Goal: Task Accomplishment & Management: Use online tool/utility

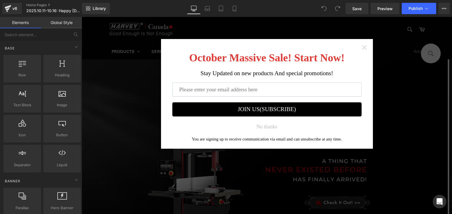
click at [362, 47] on icon "Close widget" at bounding box center [365, 48] width 6 height 6
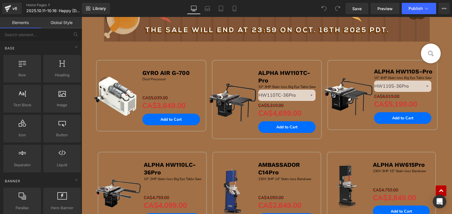
scroll to position [424, 0]
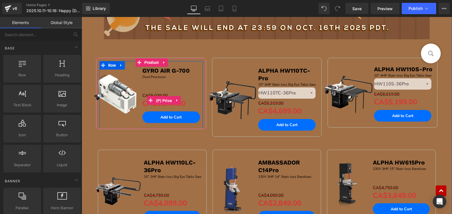
click at [167, 101] on span "(P) Price" at bounding box center [164, 100] width 19 height 8
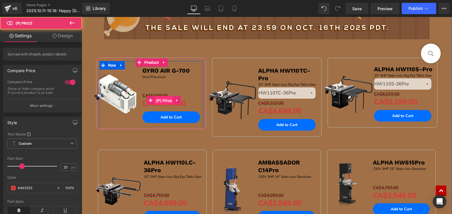
click at [167, 102] on span "(P) Price" at bounding box center [164, 100] width 19 height 8
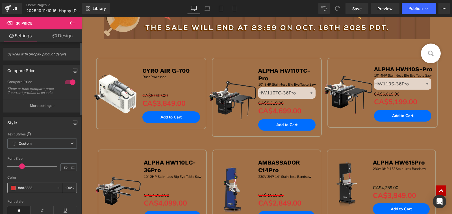
drag, startPoint x: 21, startPoint y: 192, endPoint x: 45, endPoint y: 195, distance: 24.9
click at [45, 193] on div "#dd3333" at bounding box center [32, 188] width 49 height 10
type input "#C10000"
click at [13, 190] on span at bounding box center [13, 188] width 5 height 5
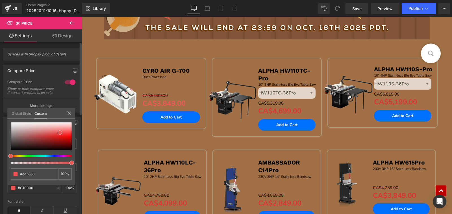
drag, startPoint x: 65, startPoint y: 136, endPoint x: 60, endPoint y: 133, distance: 6.1
click at [60, 133] on div at bounding box center [41, 136] width 61 height 28
click at [56, 139] on div at bounding box center [41, 136] width 61 height 28
click at [51, 137] on div at bounding box center [41, 136] width 61 height 28
click at [57, 131] on div at bounding box center [41, 136] width 61 height 28
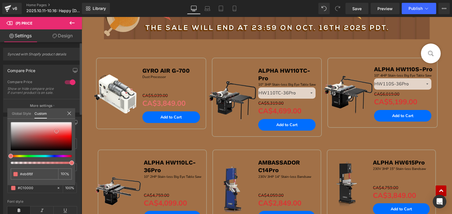
click at [65, 132] on div at bounding box center [41, 136] width 61 height 28
click at [67, 135] on div at bounding box center [41, 136] width 61 height 28
click at [67, 141] on div at bounding box center [41, 136] width 61 height 28
click at [65, 138] on div at bounding box center [41, 136] width 61 height 28
drag, startPoint x: 62, startPoint y: 135, endPoint x: 69, endPoint y: 131, distance: 8.5
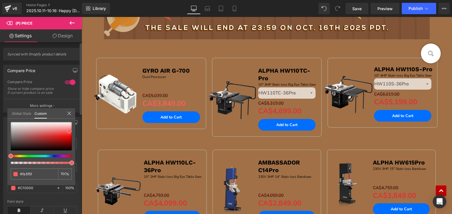
click at [69, 131] on div at bounding box center [41, 136] width 61 height 28
click at [57, 137] on div at bounding box center [41, 136] width 61 height 28
drag, startPoint x: 51, startPoint y: 136, endPoint x: 53, endPoint y: 133, distance: 3.8
click at [53, 133] on div at bounding box center [41, 136] width 61 height 28
click at [61, 132] on div at bounding box center [41, 136] width 61 height 28
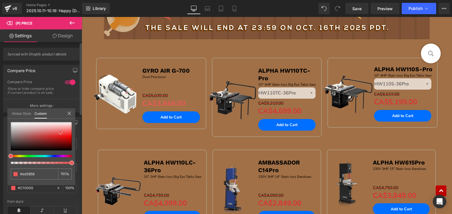
click at [63, 132] on div at bounding box center [41, 136] width 61 height 28
click at [64, 131] on span at bounding box center [64, 130] width 5 height 5
drag, startPoint x: 69, startPoint y: 130, endPoint x: 69, endPoint y: 135, distance: 5.4
click at [69, 135] on div at bounding box center [41, 136] width 61 height 28
click at [69, 139] on div at bounding box center [41, 136] width 61 height 28
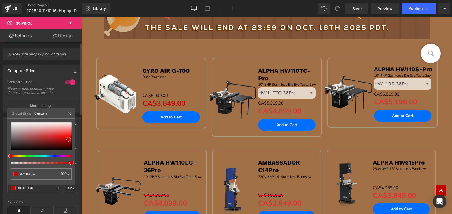
click at [67, 134] on div at bounding box center [41, 136] width 61 height 28
drag, startPoint x: 41, startPoint y: 172, endPoint x: 13, endPoint y: 173, distance: 28.0
click at [13, 173] on div "#c10000" at bounding box center [35, 174] width 48 height 11
type input "#f72b2b"
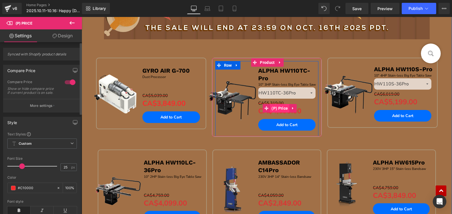
click at [281, 109] on span "(P) Price" at bounding box center [279, 108] width 19 height 8
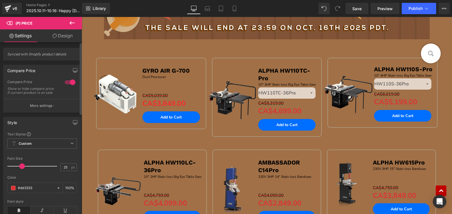
drag, startPoint x: 39, startPoint y: 191, endPoint x: 5, endPoint y: 191, distance: 34.2
click at [5, 191] on div "Text Styles Custom Custom Setup Global Style Custom Setup Global Style 25px Fon…" at bounding box center [41, 187] width 77 height 111
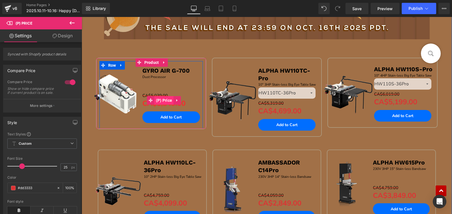
click at [168, 102] on span "(P) Price" at bounding box center [164, 100] width 19 height 8
click at [164, 100] on span "(P) Price" at bounding box center [164, 100] width 19 height 8
click at [163, 99] on span "(P) Price" at bounding box center [164, 100] width 19 height 8
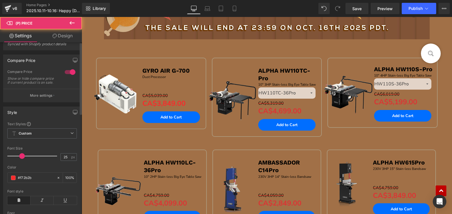
scroll to position [28, 0]
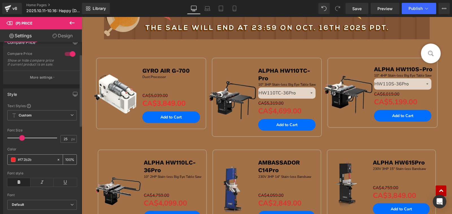
click at [13, 162] on span at bounding box center [13, 160] width 5 height 5
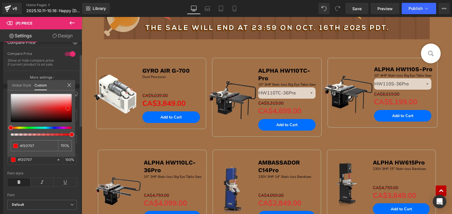
drag, startPoint x: 66, startPoint y: 111, endPoint x: 68, endPoint y: 108, distance: 3.4
click at [68, 108] on div at bounding box center [41, 108] width 61 height 28
drag, startPoint x: 68, startPoint y: 102, endPoint x: 69, endPoint y: 107, distance: 4.3
click at [69, 107] on div at bounding box center [41, 108] width 61 height 28
drag, startPoint x: 37, startPoint y: 145, endPoint x: 13, endPoint y: 143, distance: 24.1
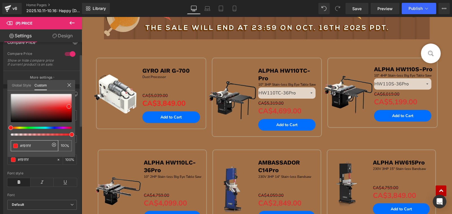
click at [13, 143] on div "#f72b2b" at bounding box center [35, 145] width 48 height 11
type input "#f91f1f"
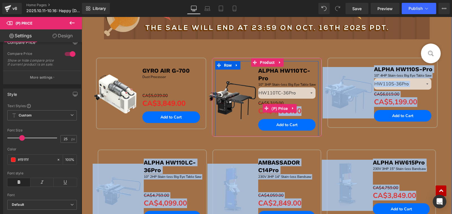
drag, startPoint x: 286, startPoint y: 112, endPoint x: 305, endPoint y: 138, distance: 32.1
click at [286, 112] on span "(P) Price" at bounding box center [279, 108] width 19 height 8
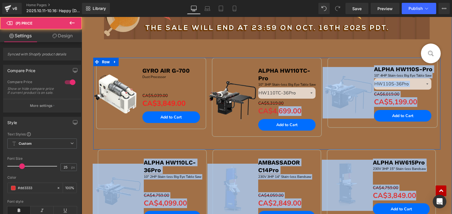
click at [322, 139] on div "Sale Off (P) Image ALPHA HW110TC-Pro Text Block 10" 3HP Stain-less Big Eye Tabl…" at bounding box center [267, 104] width 116 height 92
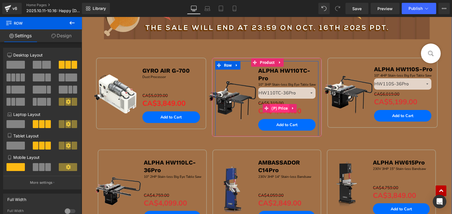
click at [286, 109] on span "(P) Price" at bounding box center [279, 108] width 19 height 8
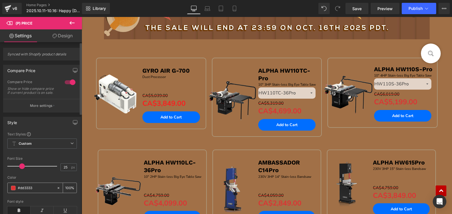
click at [58, 189] on icon at bounding box center [59, 188] width 2 height 2
type input "none"
drag, startPoint x: 42, startPoint y: 192, endPoint x: 15, endPoint y: 191, distance: 27.2
click at [15, 191] on div "none" at bounding box center [32, 188] width 49 height 10
drag, startPoint x: 34, startPoint y: 190, endPoint x: 6, endPoint y: 190, distance: 27.4
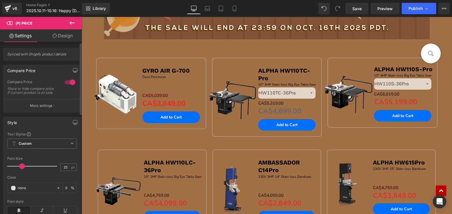
click at [6, 190] on div "Text Styles Custom Custom Setup Global Style Custom Setup Global Style 25px Fon…" at bounding box center [41, 187] width 77 height 111
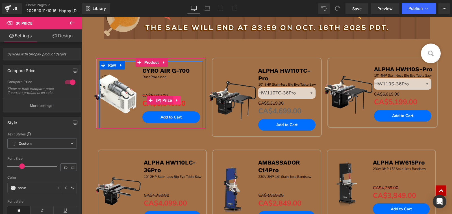
click at [177, 102] on icon at bounding box center [177, 100] width 4 height 4
click at [154, 100] on span "(P) Price" at bounding box center [153, 100] width 19 height 8
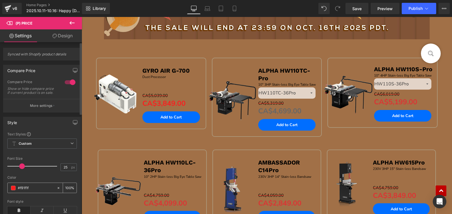
drag, startPoint x: 34, startPoint y: 191, endPoint x: 9, endPoint y: 190, distance: 25.5
click at [9, 190] on div "#f91f1f" at bounding box center [32, 188] width 49 height 10
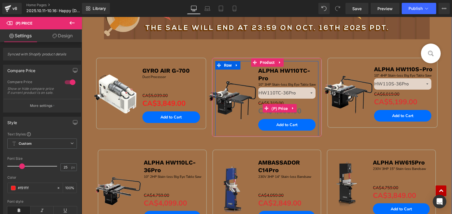
drag, startPoint x: 276, startPoint y: 108, endPoint x: 165, endPoint y: 187, distance: 135.7
click at [276, 108] on span "(P) Price" at bounding box center [279, 108] width 19 height 8
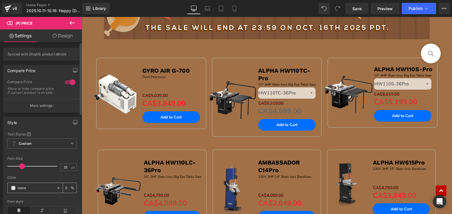
click at [58, 189] on icon at bounding box center [59, 188] width 2 height 2
drag, startPoint x: 34, startPoint y: 190, endPoint x: 8, endPoint y: 191, distance: 26.0
click at [8, 191] on div "none" at bounding box center [32, 188] width 49 height 10
click at [18, 191] on div "none" at bounding box center [32, 188] width 49 height 10
click at [21, 191] on input "none" at bounding box center [36, 188] width 36 height 6
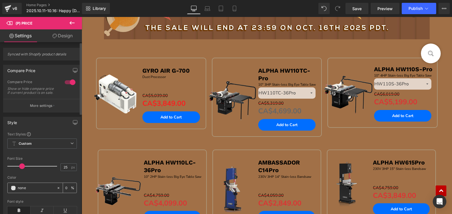
paste input "none"
click at [57, 190] on icon at bounding box center [59, 188] width 4 height 4
click at [46, 191] on input "nnoneone" at bounding box center [36, 188] width 36 height 6
paste input "#f91f1f"
drag, startPoint x: 25, startPoint y: 193, endPoint x: 10, endPoint y: 192, distance: 15.0
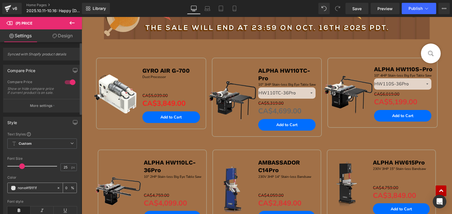
click at [10, 192] on div "none#f91f1f" at bounding box center [32, 188] width 49 height 10
type input "#f91f1f"
click at [397, 100] on span "(P) Price" at bounding box center [404, 99] width 15 height 7
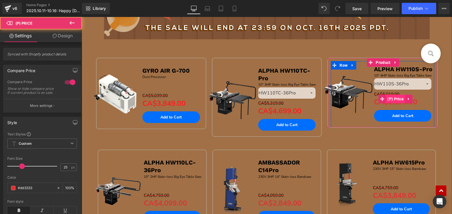
click at [395, 97] on span "(P) Price" at bounding box center [395, 99] width 19 height 8
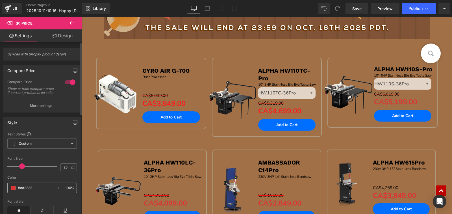
drag, startPoint x: 18, startPoint y: 191, endPoint x: 46, endPoint y: 191, distance: 27.7
click at [47, 191] on input "#dd3333" at bounding box center [36, 188] width 36 height 6
paste input "#dd3333"
click at [58, 189] on icon at bounding box center [59, 188] width 2 height 2
drag, startPoint x: 31, startPoint y: 192, endPoint x: 16, endPoint y: 192, distance: 15.0
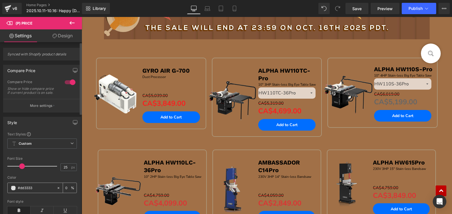
click at [16, 192] on div "#dd3333" at bounding box center [32, 188] width 49 height 10
click at [29, 191] on input "none" at bounding box center [36, 188] width 36 height 6
type input "n"
paste input "#f91f1f"
type input "#f91f1f"
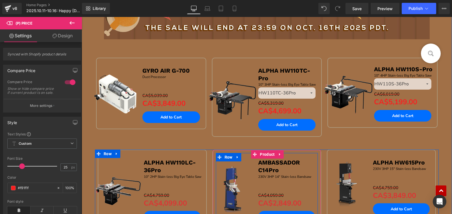
click at [211, 144] on div "Sale Off (P) Image ALPHA HW110TC-Pro Text Block 10" 3HP Stain-less Big Eye Tabl…" at bounding box center [267, 104] width 116 height 92
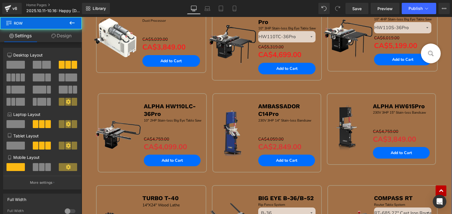
scroll to position [481, 0]
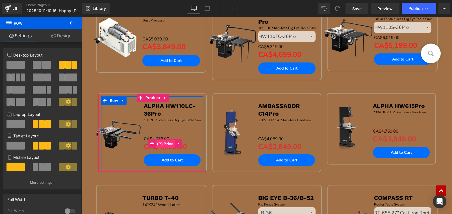
click at [163, 144] on span "(P) Price" at bounding box center [165, 144] width 19 height 8
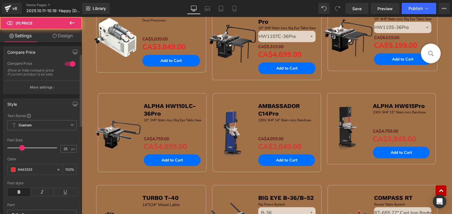
scroll to position [28, 0]
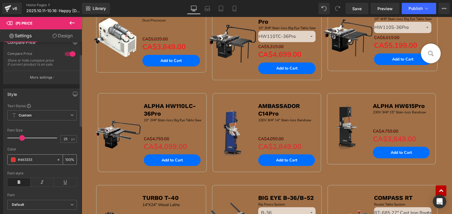
drag, startPoint x: 38, startPoint y: 163, endPoint x: 13, endPoint y: 163, distance: 25.2
click at [13, 163] on div "#dd3333" at bounding box center [32, 160] width 49 height 10
paste input "#dd3333"
type input "#"
click at [38, 162] on input "text" at bounding box center [36, 160] width 36 height 6
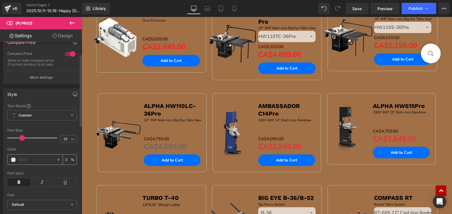
paste input "#f91f1f"
type input "#f91f1f"
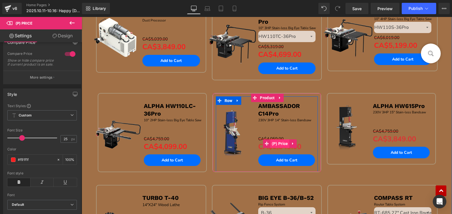
click at [274, 145] on span "(P) Price" at bounding box center [280, 143] width 19 height 8
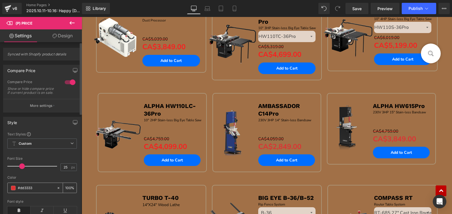
drag, startPoint x: 36, startPoint y: 192, endPoint x: 9, endPoint y: 192, distance: 26.9
click at [9, 192] on div "#dd3333" at bounding box center [32, 188] width 49 height 10
paste input "#f91f1f"
type input "#f91f1f"
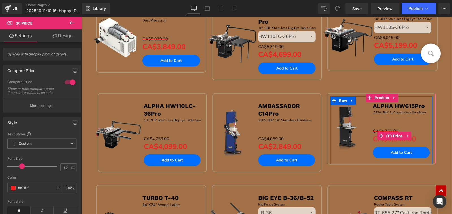
drag, startPoint x: 391, startPoint y: 135, endPoint x: 204, endPoint y: 165, distance: 189.7
click at [391, 135] on span "(P) Price" at bounding box center [394, 136] width 19 height 8
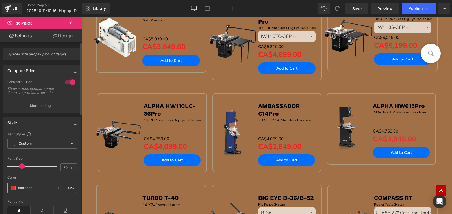
drag, startPoint x: 56, startPoint y: 191, endPoint x: 40, endPoint y: 192, distance: 16.2
click at [57, 190] on icon at bounding box center [59, 188] width 4 height 4
drag, startPoint x: 36, startPoint y: 191, endPoint x: 12, endPoint y: 192, distance: 23.5
click at [12, 192] on div "#dd3333" at bounding box center [32, 188] width 49 height 10
paste input "#f91f1f"
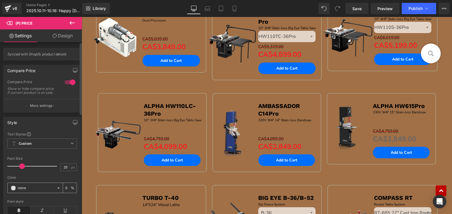
type input "#f91f1f"
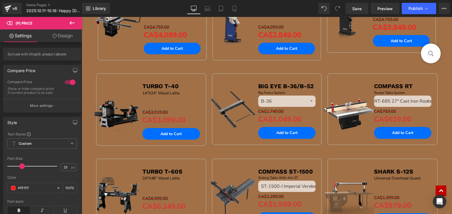
scroll to position [594, 0]
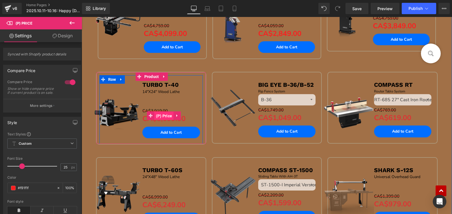
click at [158, 117] on span "(P) Price" at bounding box center [164, 116] width 19 height 8
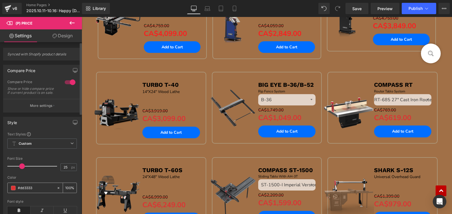
click at [54, 193] on div "#dd3333" at bounding box center [32, 188] width 49 height 10
click at [57, 190] on icon at bounding box center [59, 188] width 4 height 4
drag, startPoint x: 43, startPoint y: 192, endPoint x: 0, endPoint y: 196, distance: 42.9
click at [0, 196] on div "Style Text Styles Custom Custom Setup Global Style Custom Setup Global Style 25…" at bounding box center [42, 178] width 85 height 130
type input "none"
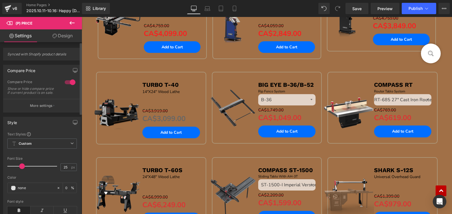
drag, startPoint x: 33, startPoint y: 192, endPoint x: 0, endPoint y: 192, distance: 32.8
click at [0, 192] on div "Style Text Styles Custom Custom Setup Global Style Custom Setup Global Style 25…" at bounding box center [42, 178] width 85 height 130
drag, startPoint x: 26, startPoint y: 191, endPoint x: 21, endPoint y: 191, distance: 5.2
click at [13, 192] on div "none" at bounding box center [32, 188] width 49 height 10
paste input "text"
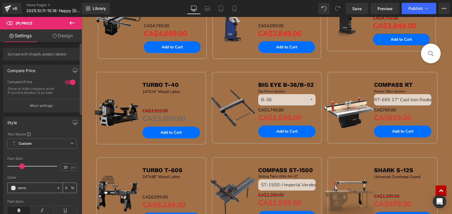
drag, startPoint x: 18, startPoint y: 191, endPoint x: 28, endPoint y: 191, distance: 9.9
click at [28, 191] on input "none" at bounding box center [36, 188] width 36 height 6
click at [28, 191] on input "text" at bounding box center [36, 188] width 36 height 6
paste input "none"
type input "none"
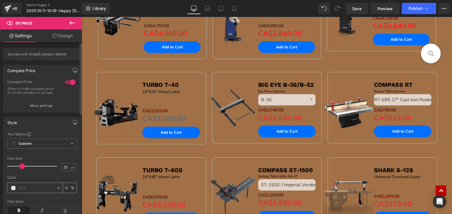
click at [44, 191] on input "text" at bounding box center [36, 188] width 36 height 6
paste input "#f91f1f"
type input "#f91f1f"
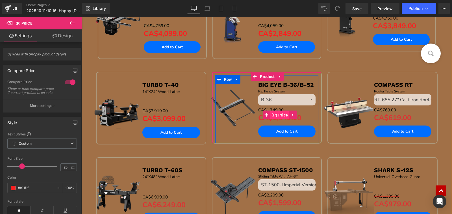
click at [278, 115] on span "(P) Price" at bounding box center [279, 115] width 19 height 8
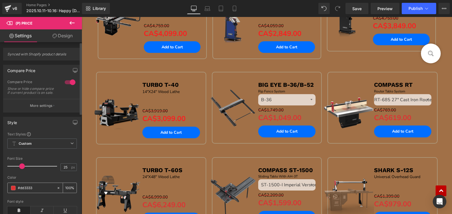
drag, startPoint x: 20, startPoint y: 192, endPoint x: 44, endPoint y: 192, distance: 23.8
click at [44, 191] on input "#dd3333" at bounding box center [36, 188] width 36 height 6
paste input "#f91f1f"
click at [21, 191] on input "##f91f1f" at bounding box center [36, 188] width 36 height 6
type input "#f91f1f"
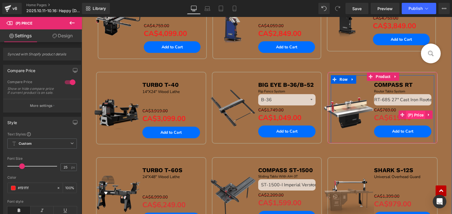
click at [411, 111] on span "(P) Price" at bounding box center [416, 115] width 19 height 8
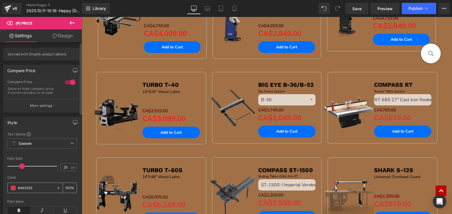
click at [17, 190] on div "#dd3333" at bounding box center [32, 188] width 49 height 10
drag, startPoint x: 19, startPoint y: 191, endPoint x: 49, endPoint y: 191, distance: 30.5
click at [49, 191] on input "#dd3333" at bounding box center [36, 188] width 36 height 6
paste input "f91f1f"
type input "#f91f1f"
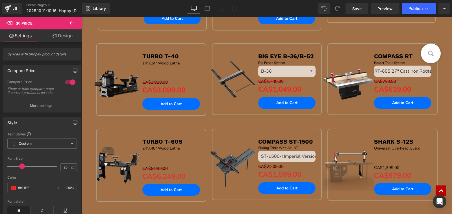
scroll to position [679, 0]
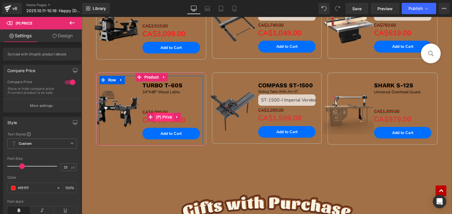
click at [164, 115] on span "(P) Price" at bounding box center [164, 117] width 19 height 8
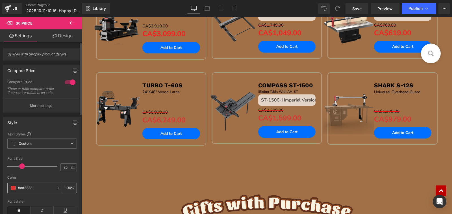
drag, startPoint x: 18, startPoint y: 191, endPoint x: 42, endPoint y: 190, distance: 23.5
click at [42, 190] on input "#dd3333" at bounding box center [36, 188] width 36 height 6
paste input "f91f1f"
type input "#f91f1f"
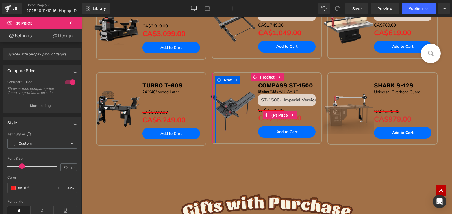
drag, startPoint x: 280, startPoint y: 113, endPoint x: 103, endPoint y: 173, distance: 186.7
click at [280, 113] on span "(P) Price" at bounding box center [279, 115] width 19 height 8
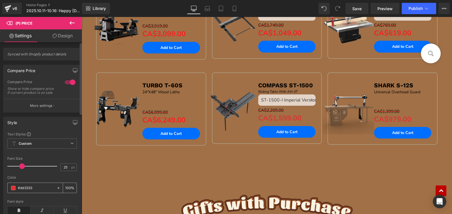
drag, startPoint x: 18, startPoint y: 192, endPoint x: 44, endPoint y: 192, distance: 25.7
click at [44, 191] on input "#dd3333" at bounding box center [36, 188] width 36 height 6
paste input "f91f1f"
type input "#f91f1f"
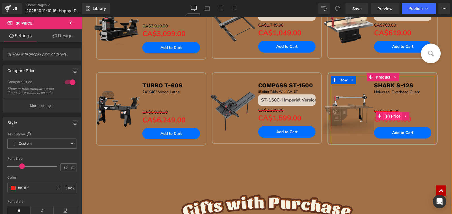
click at [394, 113] on span "(P) Price" at bounding box center [392, 116] width 19 height 8
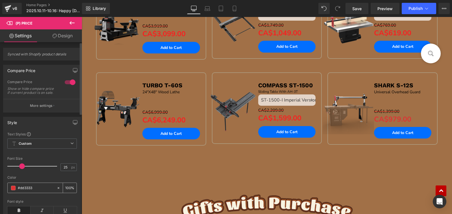
drag, startPoint x: 18, startPoint y: 191, endPoint x: 49, endPoint y: 191, distance: 30.8
click at [49, 191] on input "#dd3333" at bounding box center [36, 188] width 36 height 6
paste input "f91f1f"
type input "#f91f1f"
click at [415, 11] on button "Publish" at bounding box center [419, 8] width 35 height 11
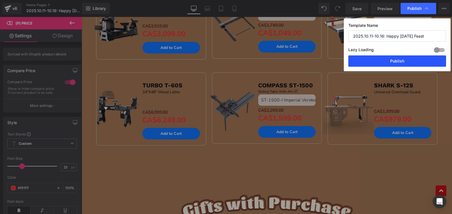
click at [411, 61] on button "Publish" at bounding box center [398, 60] width 98 height 11
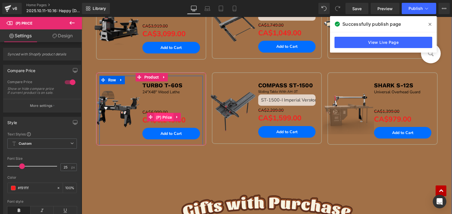
click at [166, 118] on span "(P) Price" at bounding box center [164, 117] width 19 height 8
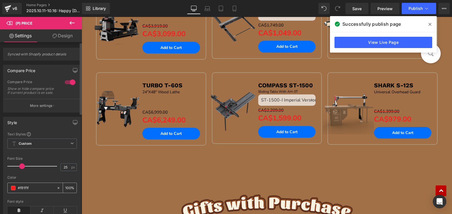
drag, startPoint x: 66, startPoint y: 192, endPoint x: 59, endPoint y: 191, distance: 7.1
click at [59, 191] on div "100 %" at bounding box center [67, 188] width 20 height 10
type input "80"
click at [414, 9] on span "Publish" at bounding box center [416, 8] width 14 height 5
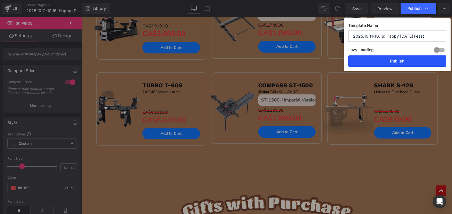
click at [417, 57] on button "Publish" at bounding box center [398, 60] width 98 height 11
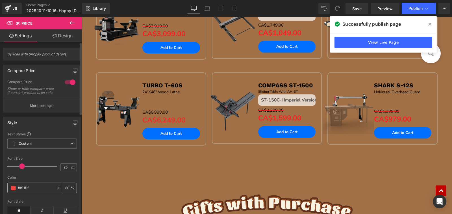
click at [14, 190] on span at bounding box center [13, 188] width 5 height 5
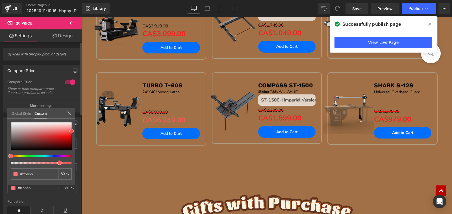
drag, startPoint x: 52, startPoint y: 136, endPoint x: 72, endPoint y: 131, distance: 20.2
click at [72, 131] on div at bounding box center [41, 136] width 61 height 28
drag, startPoint x: 70, startPoint y: 134, endPoint x: 67, endPoint y: 133, distance: 2.8
click at [67, 133] on div at bounding box center [41, 136] width 61 height 28
click at [67, 133] on span at bounding box center [67, 133] width 5 height 5
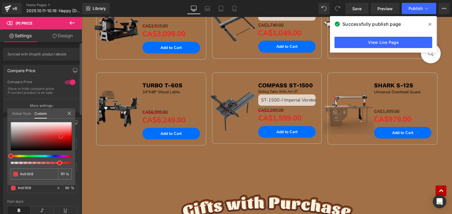
click at [61, 136] on div at bounding box center [41, 136] width 61 height 28
click at [51, 135] on div at bounding box center [41, 136] width 61 height 28
click at [55, 132] on div at bounding box center [41, 136] width 61 height 28
click at [61, 140] on div at bounding box center [41, 136] width 61 height 28
click at [66, 140] on div at bounding box center [41, 136] width 61 height 28
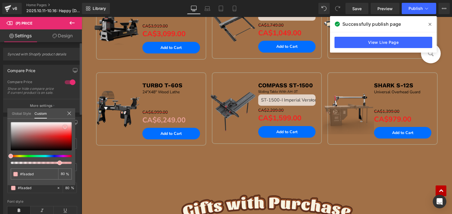
click at [65, 127] on div at bounding box center [41, 136] width 61 height 28
click at [70, 134] on div at bounding box center [41, 136] width 61 height 28
click at [72, 140] on div "#f91f1f 80 %" at bounding box center [41, 153] width 68 height 63
click at [69, 140] on div at bounding box center [41, 136] width 61 height 28
drag, startPoint x: 64, startPoint y: 137, endPoint x: 66, endPoint y: 130, distance: 6.7
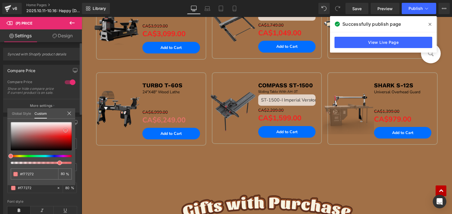
click at [66, 130] on div at bounding box center [41, 136] width 61 height 28
drag, startPoint x: 15, startPoint y: 125, endPoint x: 10, endPoint y: 119, distance: 8.4
click at [10, 119] on div "#f91f1f 80 %" at bounding box center [41, 122] width 68 height 7
click at [63, 173] on input "80" at bounding box center [63, 174] width 5 height 4
drag, startPoint x: 63, startPoint y: 173, endPoint x: 56, endPoint y: 173, distance: 7.4
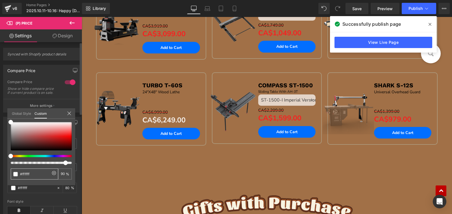
click at [56, 173] on div "#f91f1f 90 %" at bounding box center [41, 174] width 61 height 11
type input "100"
click at [221, 160] on body "Skip to content Search PRODUCTS Table Saws Band Saws Dust Processor Wood Lathes…" at bounding box center [267, 104] width 371 height 1532
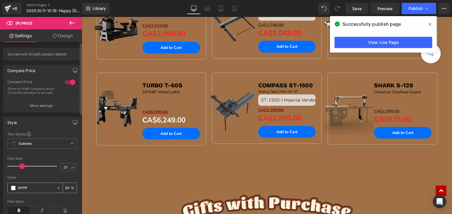
click at [12, 190] on span at bounding box center [13, 188] width 5 height 5
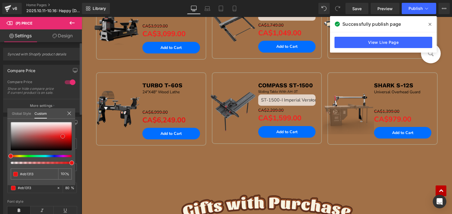
drag, startPoint x: 68, startPoint y: 136, endPoint x: 63, endPoint y: 136, distance: 4.8
click at [63, 136] on div at bounding box center [41, 136] width 61 height 28
drag, startPoint x: 40, startPoint y: 175, endPoint x: 15, endPoint y: 175, distance: 24.9
click at [15, 175] on div "#ffffff" at bounding box center [35, 174] width 48 height 11
click at [59, 135] on div at bounding box center [41, 136] width 61 height 28
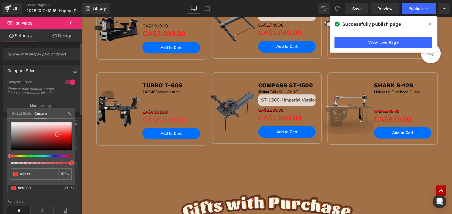
click at [57, 135] on span at bounding box center [57, 134] width 5 height 5
drag, startPoint x: 40, startPoint y: 173, endPoint x: 17, endPoint y: 172, distance: 22.7
click at [17, 172] on div "#eb1313" at bounding box center [35, 174] width 48 height 11
type input "#e53838"
click at [275, 117] on body "Skip to content Search PRODUCTS Table Saws Band Saws Dust Processor Wood Lathes…" at bounding box center [267, 104] width 371 height 1532
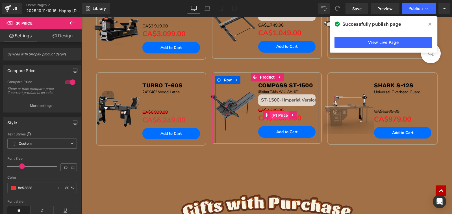
click at [279, 116] on span "(P) Price" at bounding box center [279, 115] width 19 height 8
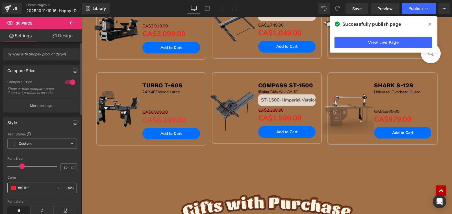
drag, startPoint x: 18, startPoint y: 191, endPoint x: 40, endPoint y: 190, distance: 22.1
click at [41, 191] on input "#f91f1f" at bounding box center [36, 188] width 36 height 6
paste input "e53838"
type input "#e53838"
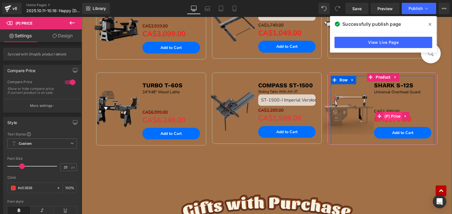
click at [391, 115] on span "(P) Price" at bounding box center [392, 116] width 19 height 8
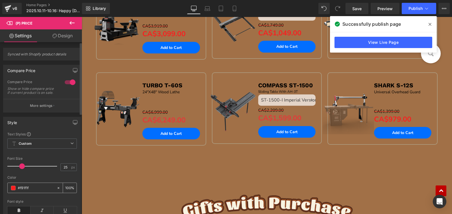
click at [18, 191] on input "#f91f1f" at bounding box center [36, 188] width 36 height 6
drag, startPoint x: 18, startPoint y: 191, endPoint x: 35, endPoint y: 191, distance: 17.3
click at [35, 191] on input "#f91f1f" at bounding box center [36, 188] width 36 height 6
paste input "e53838"
type input "#e53838"
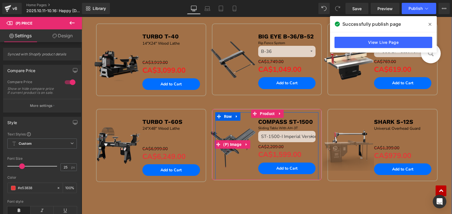
scroll to position [622, 0]
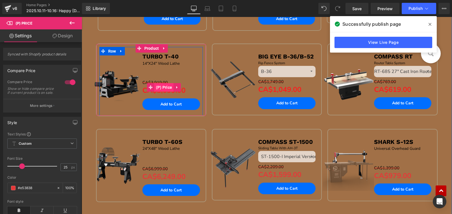
click at [157, 85] on span "(P) Price" at bounding box center [164, 87] width 19 height 8
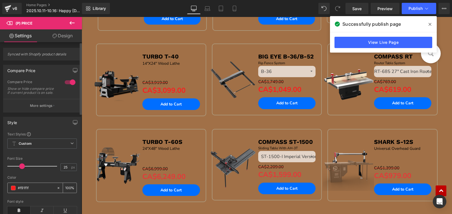
drag, startPoint x: 39, startPoint y: 191, endPoint x: 42, endPoint y: 191, distance: 3.4
click at [42, 191] on input "#f91f1f" at bounding box center [36, 188] width 36 height 6
paste input "e53838"
type input "#e53838"
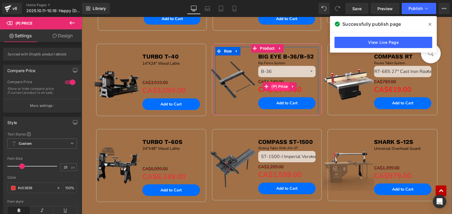
click at [280, 87] on span "(P) Price" at bounding box center [279, 86] width 19 height 8
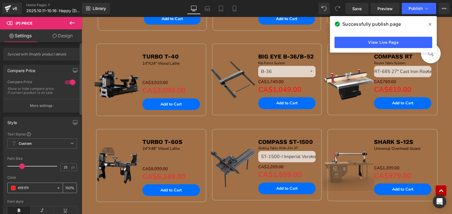
drag, startPoint x: 18, startPoint y: 190, endPoint x: 40, endPoint y: 191, distance: 22.1
click at [40, 191] on input "#f91f1f" at bounding box center [36, 188] width 36 height 6
paste input "e53838"
type input "#e53838"
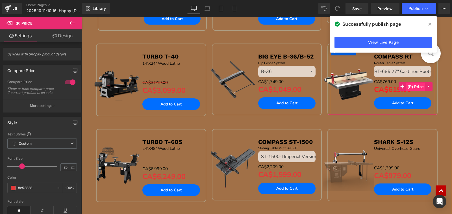
click at [416, 83] on span "(P) Price" at bounding box center [416, 87] width 19 height 8
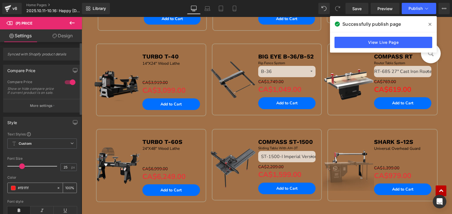
drag, startPoint x: 18, startPoint y: 190, endPoint x: 38, endPoint y: 191, distance: 19.5
click at [38, 191] on input "#f91f1f" at bounding box center [36, 188] width 36 height 6
paste input "e53838"
type input "#e53838"
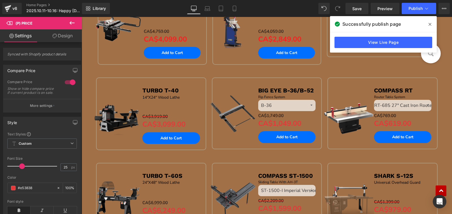
scroll to position [537, 0]
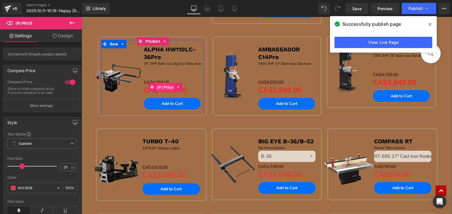
click at [164, 87] on span "(P) Price" at bounding box center [165, 87] width 19 height 8
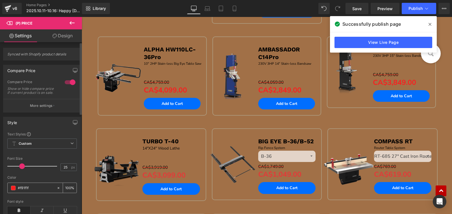
drag, startPoint x: 18, startPoint y: 192, endPoint x: 44, endPoint y: 192, distance: 26.0
click at [44, 191] on input "#f91f1f" at bounding box center [36, 188] width 36 height 6
paste input "e53838"
type input "#e53838"
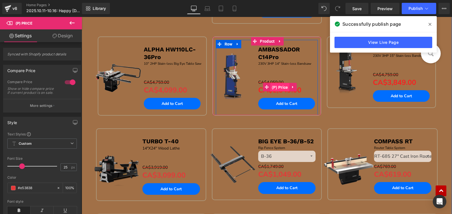
click at [277, 89] on span "(P) Price" at bounding box center [280, 87] width 19 height 8
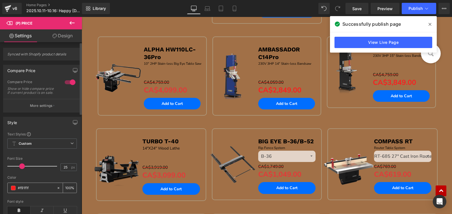
drag, startPoint x: 19, startPoint y: 190, endPoint x: 36, endPoint y: 191, distance: 17.6
click at [36, 191] on input "#f91f1f" at bounding box center [36, 188] width 36 height 6
paste input "e53838"
type input "#e53838"
click at [395, 79] on span "(P) Price" at bounding box center [394, 79] width 19 height 8
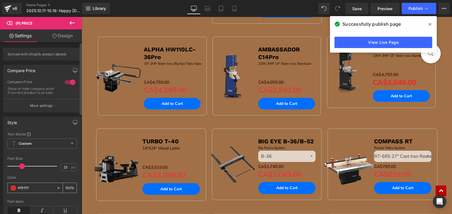
drag, startPoint x: 18, startPoint y: 190, endPoint x: 32, endPoint y: 190, distance: 13.9
click at [32, 190] on input "#f91f1f" at bounding box center [36, 188] width 36 height 6
paste input "e53838"
type input "#e53838"
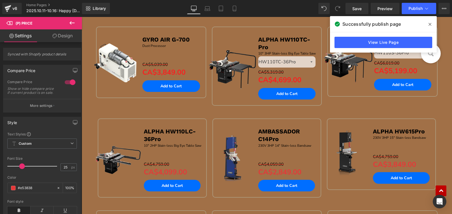
scroll to position [452, 0]
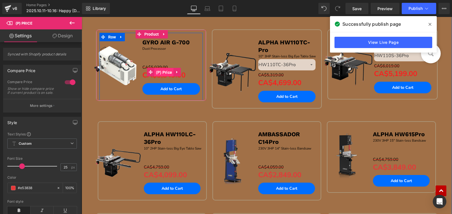
click at [163, 72] on span "(P) Price" at bounding box center [164, 72] width 19 height 8
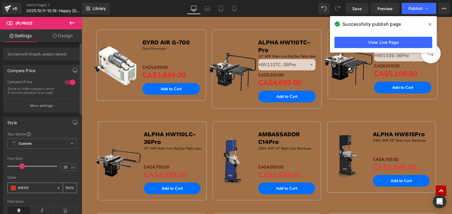
drag, startPoint x: 18, startPoint y: 191, endPoint x: 38, endPoint y: 192, distance: 19.6
click at [38, 191] on input "#f91f1f" at bounding box center [36, 188] width 36 height 6
paste input "e53838"
type input "#e53838"
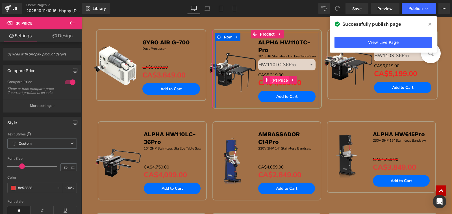
click at [281, 80] on span "(P) Price" at bounding box center [279, 80] width 19 height 8
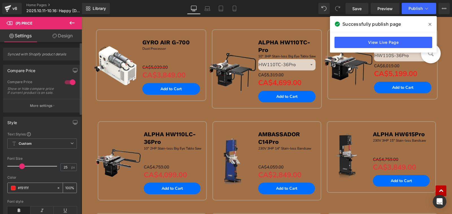
drag, startPoint x: 18, startPoint y: 191, endPoint x: 46, endPoint y: 191, distance: 28.0
click at [46, 191] on input "#f91f1f" at bounding box center [36, 188] width 36 height 6
paste input "e53838"
type input "#e53838"
click at [394, 70] on span "(P) Price" at bounding box center [395, 71] width 19 height 8
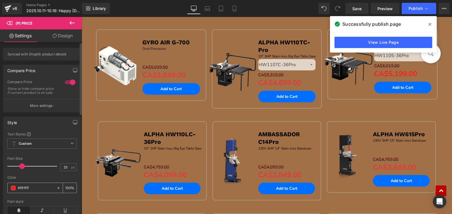
click at [19, 191] on div "#f91f1f" at bounding box center [32, 188] width 49 height 10
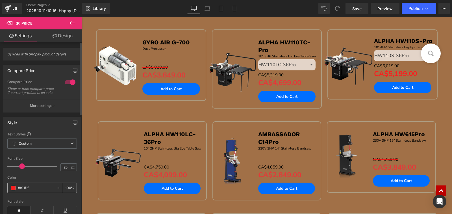
drag, startPoint x: 18, startPoint y: 191, endPoint x: 32, endPoint y: 191, distance: 14.2
click at [32, 191] on input "#f91f1f" at bounding box center [36, 188] width 36 height 6
paste input "e53838"
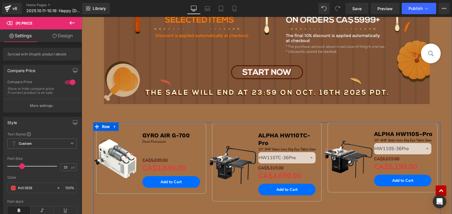
scroll to position [339, 0]
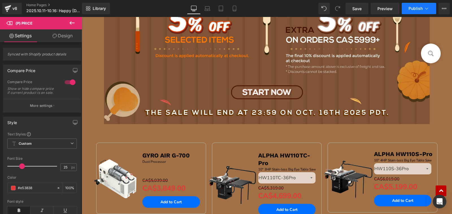
type input "#e53838"
click at [420, 11] on button "Publish" at bounding box center [419, 8] width 35 height 11
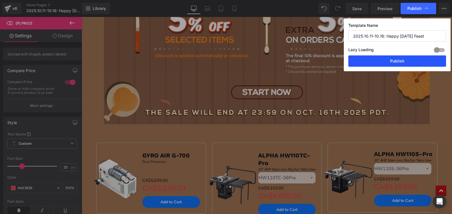
drag, startPoint x: 414, startPoint y: 62, endPoint x: 339, endPoint y: 46, distance: 77.3
click at [414, 62] on button "Publish" at bounding box center [398, 60] width 98 height 11
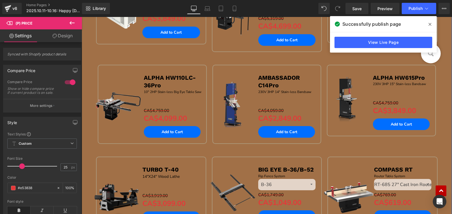
scroll to position [537, 0]
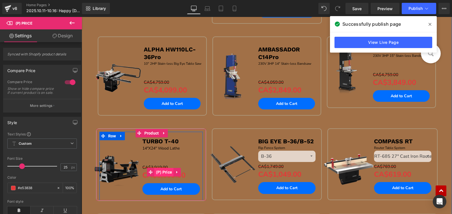
click at [158, 171] on span "(P) Price" at bounding box center [164, 172] width 19 height 8
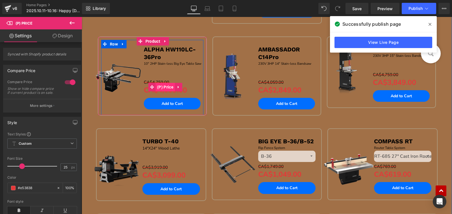
click at [168, 89] on span "(P) Price" at bounding box center [165, 87] width 19 height 8
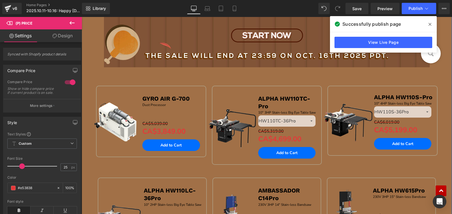
scroll to position [368, 0]
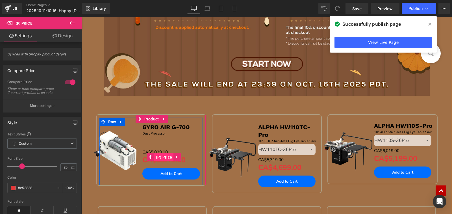
click at [159, 157] on span "(P) Price" at bounding box center [164, 157] width 19 height 8
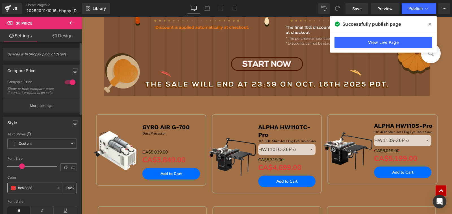
click at [12, 190] on span at bounding box center [13, 188] width 5 height 5
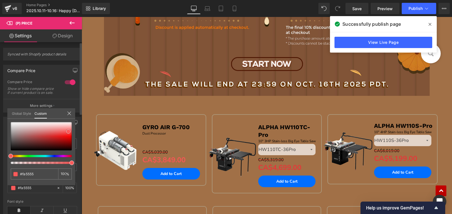
drag, startPoint x: 57, startPoint y: 135, endPoint x: 68, endPoint y: 132, distance: 11.2
click at [68, 132] on span at bounding box center [68, 131] width 5 height 5
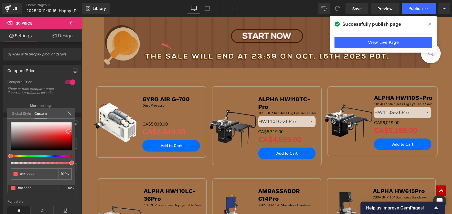
scroll to position [396, 0]
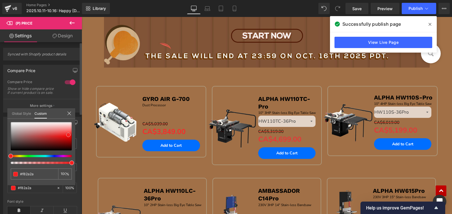
drag, startPoint x: 68, startPoint y: 132, endPoint x: 68, endPoint y: 135, distance: 3.4
click at [68, 135] on span at bounding box center [68, 135] width 5 height 5
click at [412, 11] on button "Publish" at bounding box center [419, 8] width 35 height 11
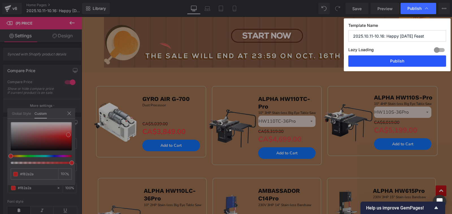
drag, startPoint x: 418, startPoint y: 61, endPoint x: 336, endPoint y: 44, distance: 83.5
click at [418, 61] on button "Publish" at bounding box center [398, 60] width 98 height 11
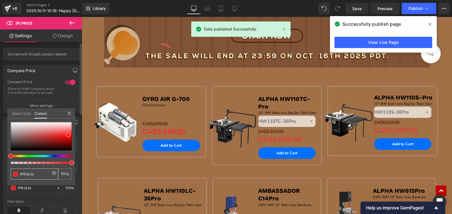
drag, startPoint x: 38, startPoint y: 173, endPoint x: 9, endPoint y: 173, distance: 28.8
click at [9, 173] on div "#e53838 100 %" at bounding box center [41, 153] width 68 height 63
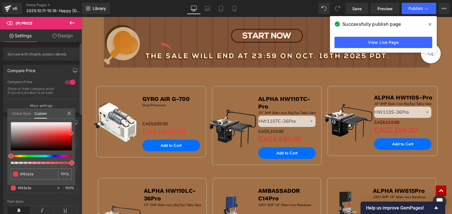
drag, startPoint x: 69, startPoint y: 135, endPoint x: 71, endPoint y: 133, distance: 3.1
click at [71, 133] on span at bounding box center [71, 133] width 5 height 5
drag, startPoint x: 46, startPoint y: 174, endPoint x: 15, endPoint y: 174, distance: 31.4
click at [15, 174] on div "#f82a2a" at bounding box center [35, 174] width 48 height 11
type input "#fd3a3a"
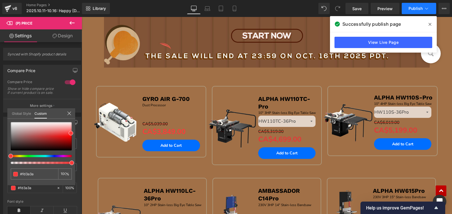
click at [417, 8] on span "Publish" at bounding box center [416, 8] width 14 height 5
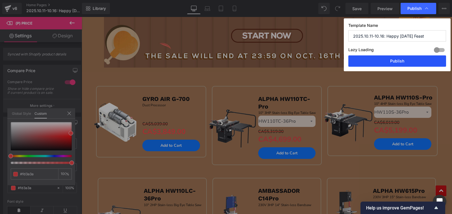
click at [413, 63] on button "Publish" at bounding box center [398, 60] width 98 height 11
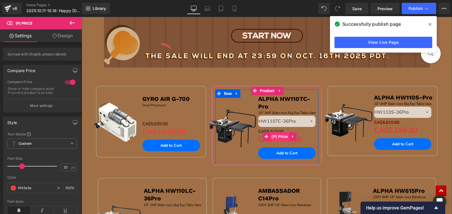
click at [281, 135] on span "(P) Price" at bounding box center [279, 136] width 19 height 8
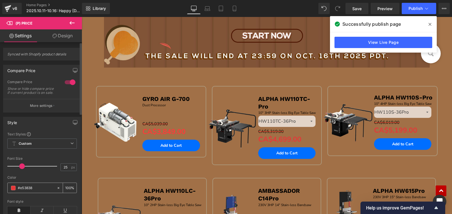
drag, startPoint x: 18, startPoint y: 192, endPoint x: 46, endPoint y: 192, distance: 27.7
click at [46, 191] on input "#e53838" at bounding box center [36, 188] width 36 height 6
paste input "fd3a3a"
type input "#fd3a3a"
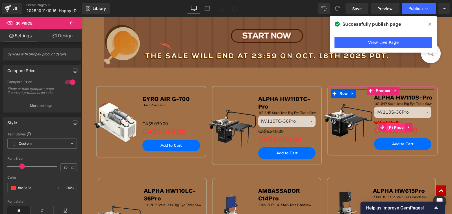
click at [398, 126] on span "(P) Price" at bounding box center [395, 127] width 19 height 8
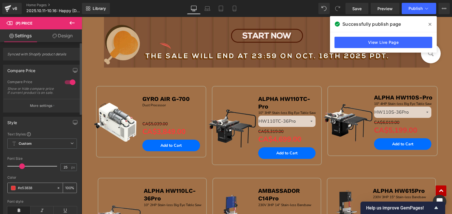
drag, startPoint x: 18, startPoint y: 190, endPoint x: 38, endPoint y: 190, distance: 20.4
click at [38, 190] on input "#e53838" at bounding box center [36, 188] width 36 height 6
paste input "fd3a3a"
type input "#fd3a3a"
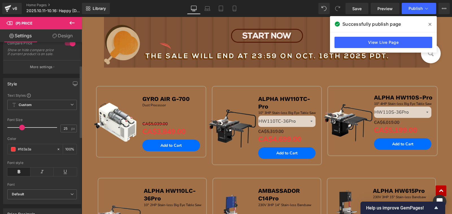
scroll to position [57, 0]
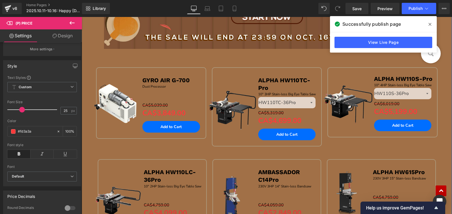
click at [191, 168] on p "ALPHA HW110LC-36Pro" at bounding box center [174, 176] width 60 height 16
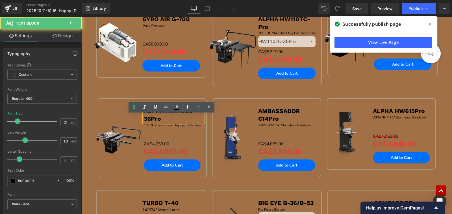
scroll to position [481, 0]
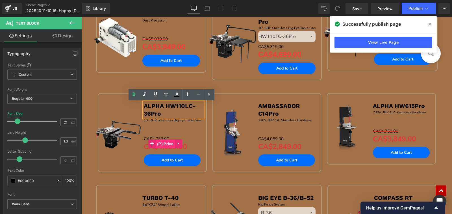
click at [161, 143] on span "(P) Price" at bounding box center [165, 144] width 19 height 8
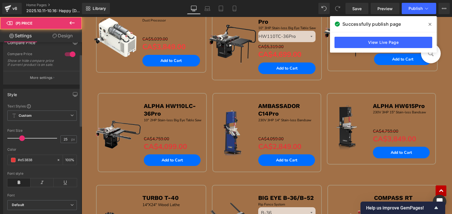
scroll to position [28, 0]
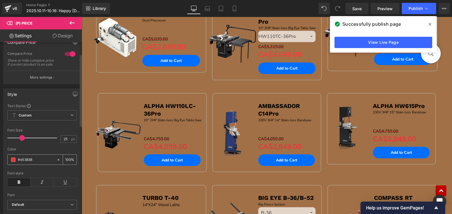
drag, startPoint x: 18, startPoint y: 164, endPoint x: 45, endPoint y: 164, distance: 26.9
click at [45, 163] on input "#e53838" at bounding box center [36, 160] width 36 height 6
paste input "fd3a3a"
type input "#fd3a3a"
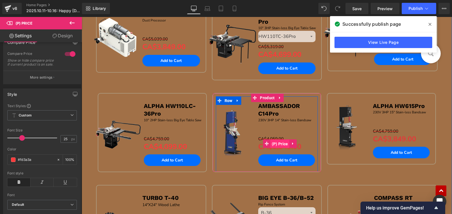
click at [281, 143] on span "(P) Price" at bounding box center [280, 144] width 19 height 8
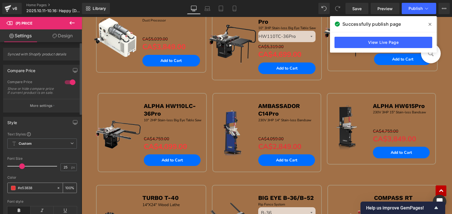
drag, startPoint x: 18, startPoint y: 192, endPoint x: 40, endPoint y: 192, distance: 21.8
click at [40, 191] on input "#e53838" at bounding box center [36, 188] width 36 height 6
paste input "fd3a3a"
type input "#fd3a3a"
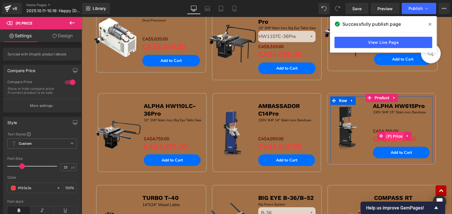
click at [396, 138] on span "(P) Price" at bounding box center [394, 136] width 19 height 8
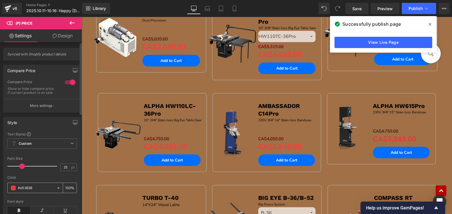
drag, startPoint x: 19, startPoint y: 191, endPoint x: 45, endPoint y: 191, distance: 26.3
click at [45, 191] on input "#e53838" at bounding box center [36, 188] width 36 height 6
paste input "fd3a3a"
type input "#fd3a3a"
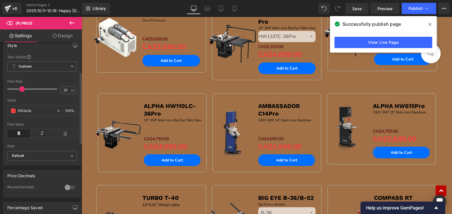
scroll to position [85, 0]
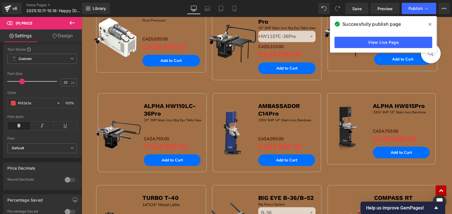
click at [146, 178] on div "Sale Off (P) Image ALPHA HW110LC-36Pro Text Block 10" 2HP Stain-less Big Eye Ta…" at bounding box center [152, 139] width 115 height 92
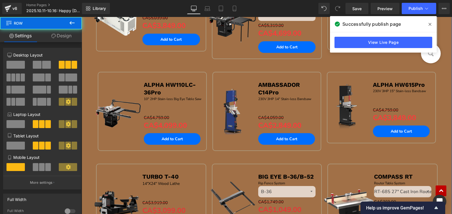
scroll to position [566, 0]
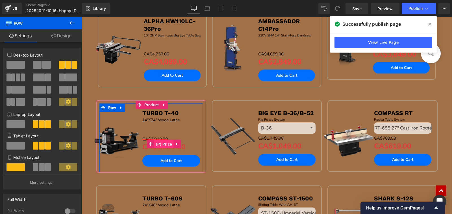
click at [164, 146] on span "(P) Price" at bounding box center [164, 144] width 19 height 8
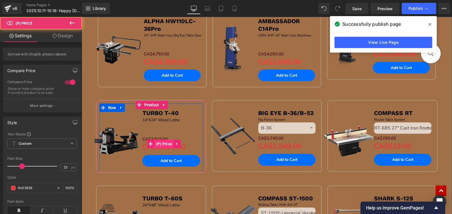
click at [164, 142] on span "(P) Price" at bounding box center [164, 144] width 19 height 8
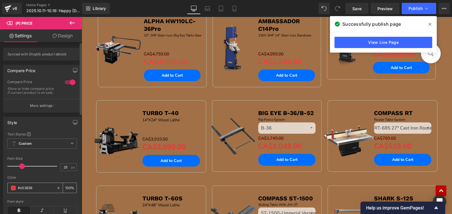
click at [19, 191] on input "#e53838" at bounding box center [36, 188] width 36 height 6
drag, startPoint x: 18, startPoint y: 192, endPoint x: 39, endPoint y: 192, distance: 21.2
click at [39, 191] on input "#e53838" at bounding box center [36, 188] width 36 height 6
paste input "fd3a3a"
type input "#fd3a3a"
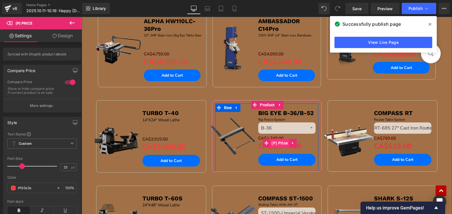
click at [278, 142] on span "(P) Price" at bounding box center [279, 143] width 19 height 8
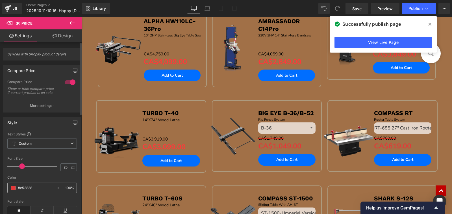
drag, startPoint x: 18, startPoint y: 191, endPoint x: 44, endPoint y: 190, distance: 26.3
click at [44, 190] on input "#e53838" at bounding box center [36, 188] width 36 height 6
paste input "fd3a3a"
type input "#fd3a3a"
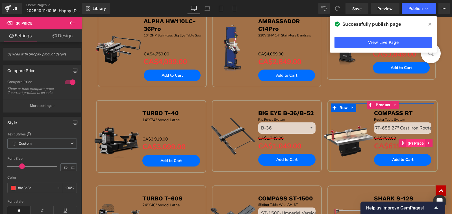
click at [408, 140] on span "(P) Price" at bounding box center [416, 143] width 19 height 8
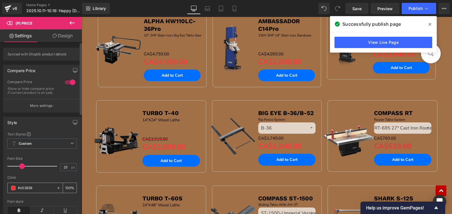
drag, startPoint x: 18, startPoint y: 191, endPoint x: 42, endPoint y: 191, distance: 24.3
click at [42, 191] on input "#e53838" at bounding box center [36, 188] width 36 height 6
paste input "fd3a3a"
type input "#fd3a3a"
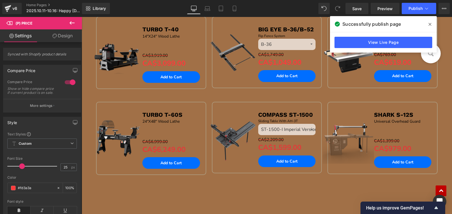
scroll to position [650, 0]
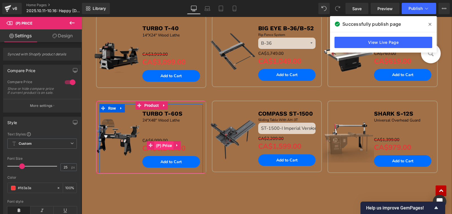
click at [159, 145] on span "(P) Price" at bounding box center [164, 145] width 19 height 8
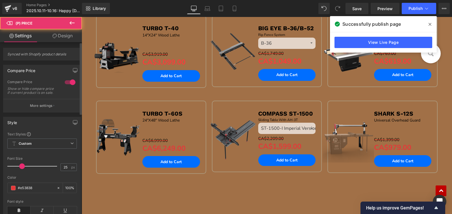
scroll to position [0, 0]
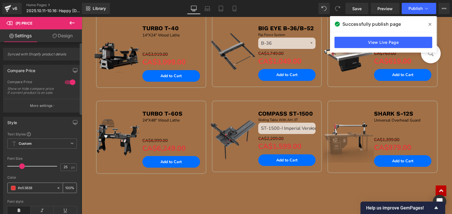
drag, startPoint x: 18, startPoint y: 191, endPoint x: 44, endPoint y: 190, distance: 26.6
click at [44, 190] on input "#e53838" at bounding box center [36, 188] width 36 height 6
paste input "fd3a3a"
type input "#fd3a3a"
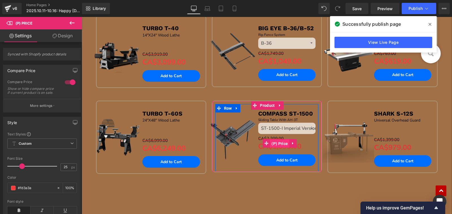
click at [278, 144] on span "(P) Price" at bounding box center [279, 143] width 19 height 8
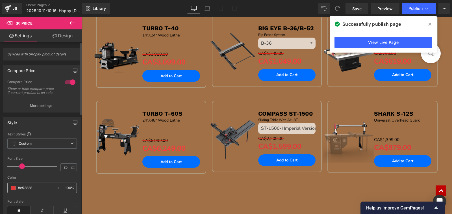
drag, startPoint x: 24, startPoint y: 191, endPoint x: 43, endPoint y: 191, distance: 18.9
click at [43, 191] on input "#e53838" at bounding box center [36, 188] width 36 height 6
paste input "fd3a3a"
type input "#fd3a3a"
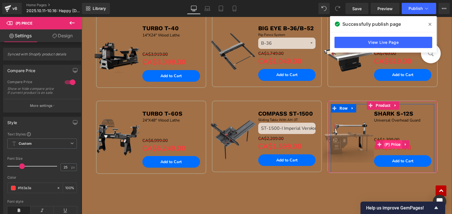
click at [395, 141] on span "(P) Price" at bounding box center [392, 144] width 19 height 8
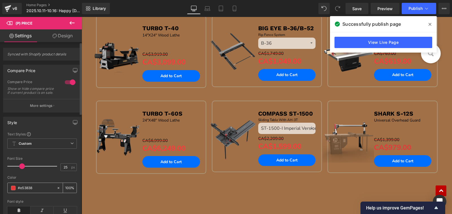
drag, startPoint x: 18, startPoint y: 193, endPoint x: 62, endPoint y: 193, distance: 44.1
click at [62, 193] on div "#e53838 100 %" at bounding box center [42, 188] width 70 height 10
paste input "fd3a3a"
type input "#fd3a3a"
click at [410, 10] on span "Publish" at bounding box center [416, 8] width 14 height 5
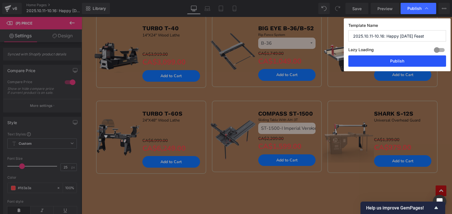
drag, startPoint x: 400, startPoint y: 59, endPoint x: 325, endPoint y: 53, distance: 75.5
click at [400, 59] on button "Publish" at bounding box center [398, 60] width 98 height 11
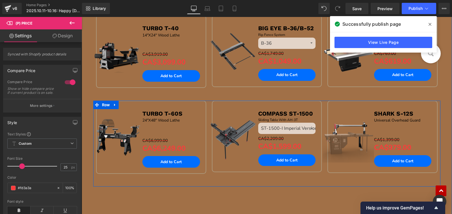
click at [336, 181] on div "Sale Off (P) Image SHARK S-12S Text Block Universal Overhead Guard Text Block S…" at bounding box center [383, 143] width 116 height 85
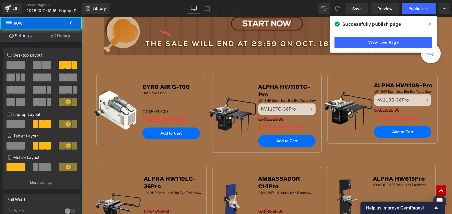
scroll to position [396, 0]
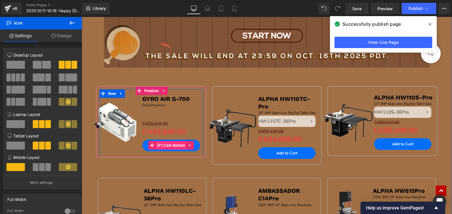
click at [164, 145] on span "(P) Cart Button" at bounding box center [171, 145] width 31 height 8
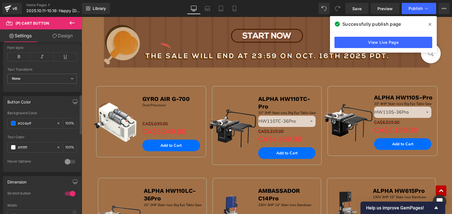
scroll to position [226, 0]
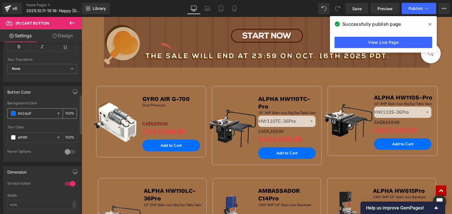
drag, startPoint x: 66, startPoint y: 113, endPoint x: 61, endPoint y: 112, distance: 5.2
click at [63, 112] on div "100 %" at bounding box center [70, 114] width 14 height 10
drag, startPoint x: 66, startPoint y: 112, endPoint x: 61, endPoint y: 112, distance: 5.1
click at [63, 112] on div "80 %" at bounding box center [70, 114] width 14 height 10
click at [66, 113] on input "7" at bounding box center [68, 113] width 6 height 6
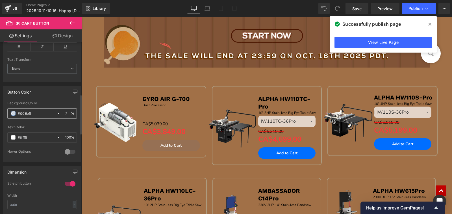
type input "70"
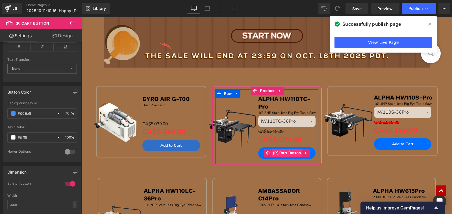
click at [285, 153] on span "(P) Cart Button" at bounding box center [287, 153] width 31 height 8
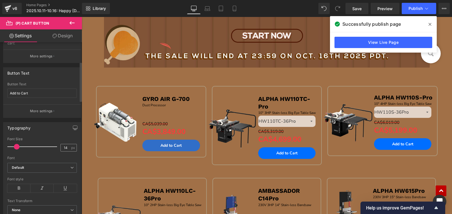
scroll to position [0, 0]
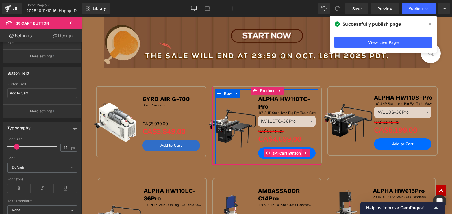
click at [283, 153] on span "(P) Cart Button" at bounding box center [287, 153] width 31 height 8
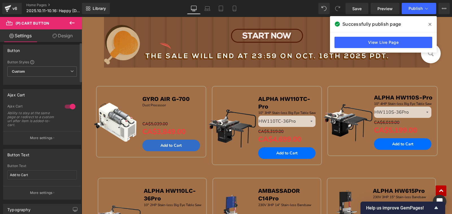
scroll to position [0, 0]
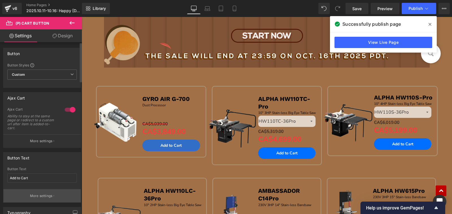
click at [41, 198] on p "More settings" at bounding box center [41, 195] width 23 height 5
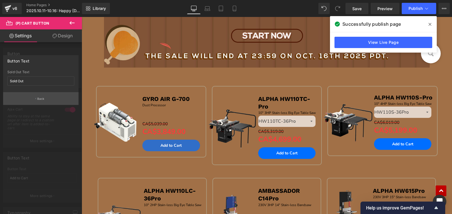
click at [35, 100] on button "Back" at bounding box center [41, 98] width 76 height 13
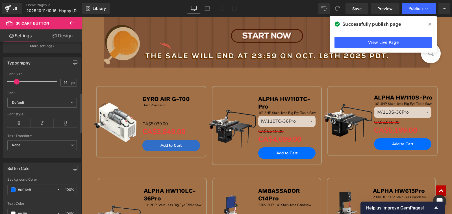
scroll to position [226, 0]
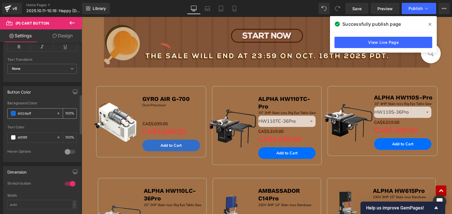
drag, startPoint x: 66, startPoint y: 113, endPoint x: 57, endPoint y: 113, distance: 9.0
click at [57, 113] on div "100 %" at bounding box center [67, 114] width 20 height 10
type input "70"
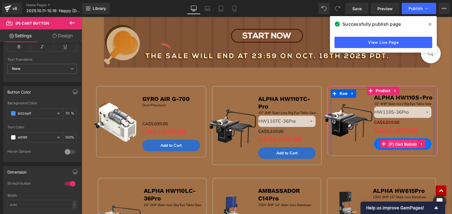
click at [395, 144] on span "(P) Cart Button" at bounding box center [403, 144] width 31 height 8
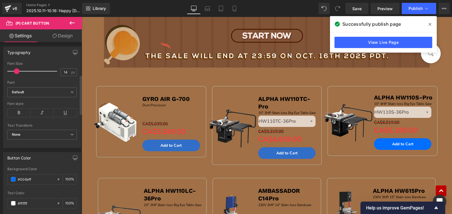
scroll to position [170, 0]
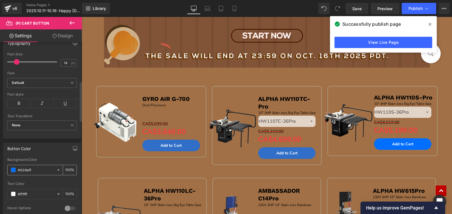
drag, startPoint x: 66, startPoint y: 168, endPoint x: 61, endPoint y: 168, distance: 5.7
click at [63, 168] on div "100 %" at bounding box center [70, 170] width 14 height 10
type input "80"
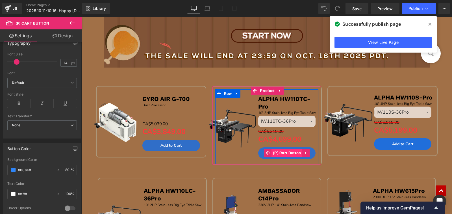
click at [284, 154] on span "(P) Cart Button" at bounding box center [287, 153] width 31 height 8
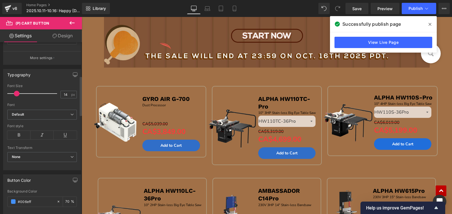
scroll to position [198, 0]
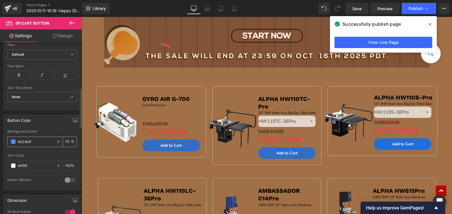
drag, startPoint x: 64, startPoint y: 140, endPoint x: 61, endPoint y: 140, distance: 4.0
click at [63, 140] on div "70 %" at bounding box center [70, 142] width 14 height 10
type input "80"
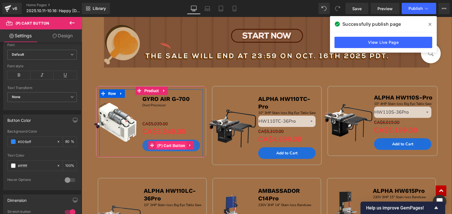
click at [162, 145] on span "(P) Cart Button" at bounding box center [171, 145] width 31 height 8
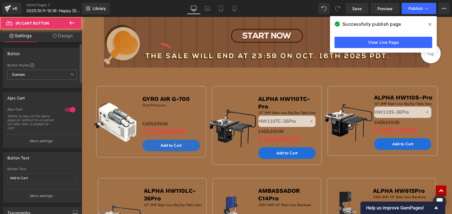
scroll to position [141, 0]
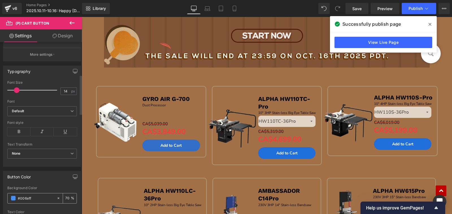
drag, startPoint x: 65, startPoint y: 197, endPoint x: 60, endPoint y: 196, distance: 4.6
click at [60, 196] on div "70 %" at bounding box center [67, 198] width 20 height 10
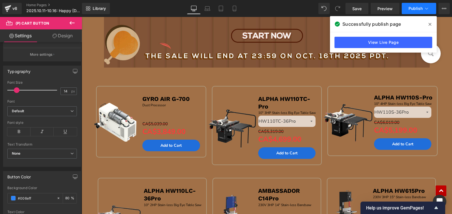
type input "80"
click at [413, 8] on span "Publish" at bounding box center [416, 8] width 14 height 5
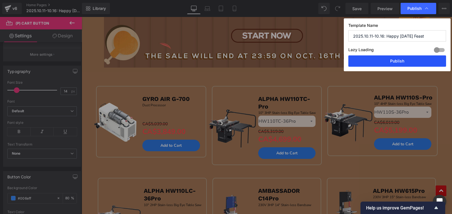
drag, startPoint x: 329, startPoint y: 42, endPoint x: 407, endPoint y: 58, distance: 79.1
click at [407, 58] on button "Publish" at bounding box center [398, 60] width 98 height 11
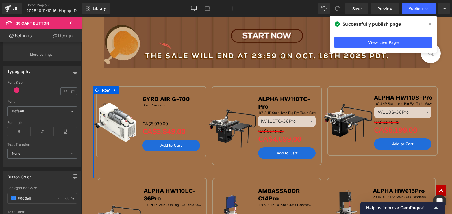
click at [169, 165] on div "Sale Off (P) Image GYRO AIR G-700 Text Block Dust Processor Text Block Separato…" at bounding box center [151, 128] width 116 height 84
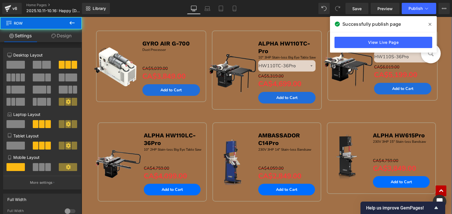
scroll to position [452, 0]
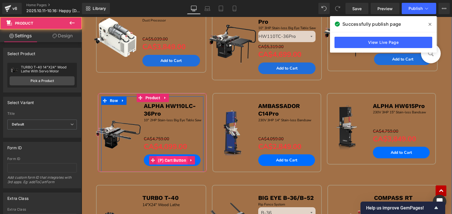
click at [170, 161] on span "(P) Cart Button" at bounding box center [172, 160] width 31 height 8
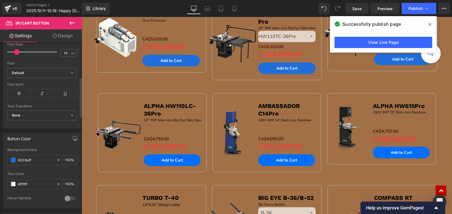
scroll to position [198, 0]
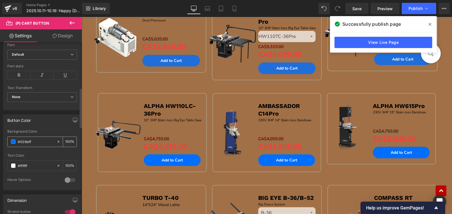
drag, startPoint x: 66, startPoint y: 141, endPoint x: 54, endPoint y: 139, distance: 12.5
click at [54, 139] on div "#006eff 100 %" at bounding box center [42, 142] width 70 height 10
type input "80"
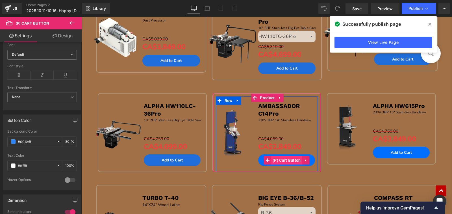
click at [278, 160] on span "(P) Cart Button" at bounding box center [286, 160] width 31 height 8
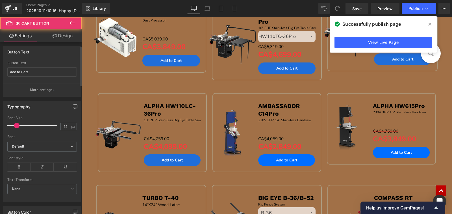
scroll to position [141, 0]
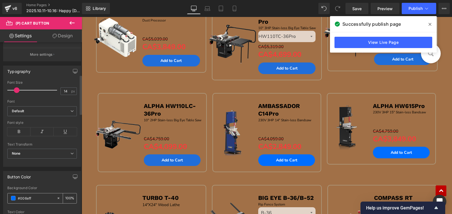
drag, startPoint x: 65, startPoint y: 197, endPoint x: 60, endPoint y: 197, distance: 5.4
click at [60, 197] on div "100 %" at bounding box center [67, 198] width 20 height 10
drag, startPoint x: 67, startPoint y: 197, endPoint x: 54, endPoint y: 197, distance: 13.0
click at [53, 197] on div "#006eff 800 %" at bounding box center [42, 198] width 70 height 10
type input "80"
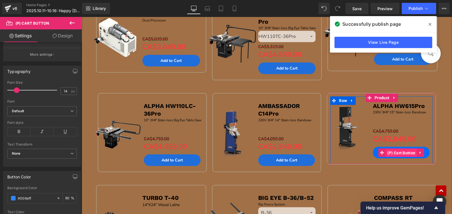
click at [394, 152] on span "(P) Cart Button" at bounding box center [401, 153] width 31 height 8
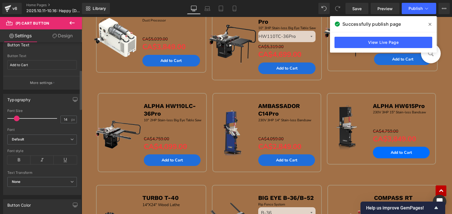
scroll to position [170, 0]
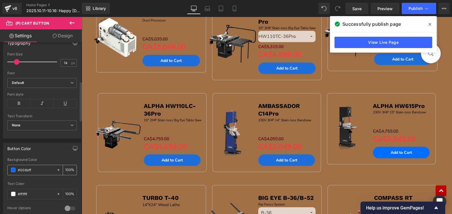
drag, startPoint x: 66, startPoint y: 169, endPoint x: 52, endPoint y: 169, distance: 14.1
click at [52, 169] on div "#006eff 100 %" at bounding box center [42, 170] width 70 height 10
type input "80"
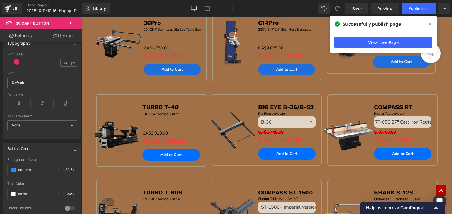
scroll to position [594, 0]
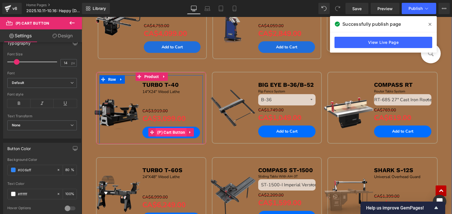
click at [169, 133] on span "(P) Cart Button" at bounding box center [171, 132] width 31 height 8
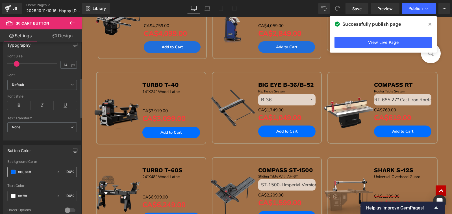
scroll to position [170, 0]
drag, startPoint x: 66, startPoint y: 170, endPoint x: 56, endPoint y: 170, distance: 9.6
click at [57, 170] on div "100 %" at bounding box center [67, 170] width 20 height 10
type input "80"
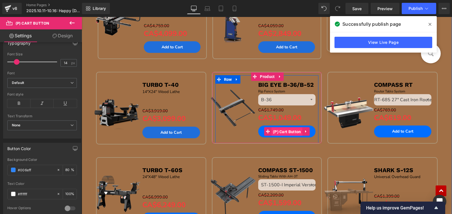
click at [275, 131] on span "(P) Cart Button" at bounding box center [287, 132] width 31 height 8
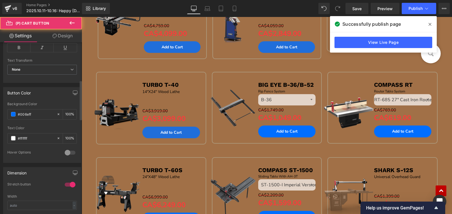
scroll to position [226, 0]
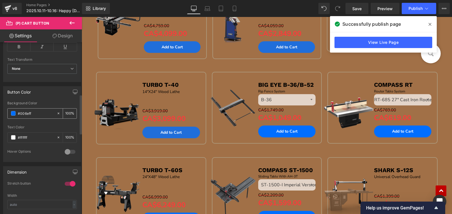
drag, startPoint x: 66, startPoint y: 111, endPoint x: 52, endPoint y: 113, distance: 14.3
click at [52, 113] on div "#006eff 100 %" at bounding box center [42, 113] width 70 height 10
type input "80"
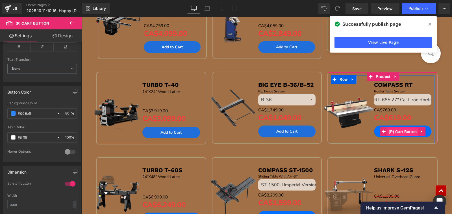
click at [397, 128] on span "(P) Cart Button" at bounding box center [403, 132] width 31 height 8
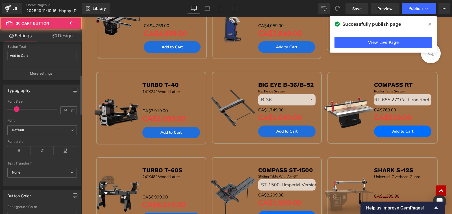
scroll to position [141, 0]
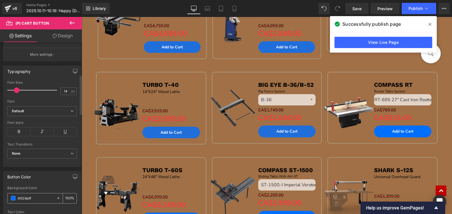
drag, startPoint x: 66, startPoint y: 199, endPoint x: 56, endPoint y: 198, distance: 9.9
click at [57, 198] on div "100 %" at bounding box center [67, 198] width 20 height 10
type input "80"
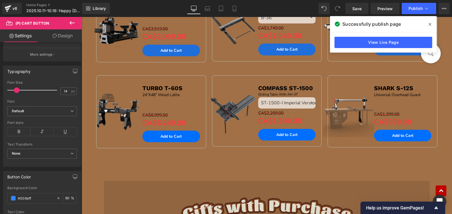
scroll to position [707, 0]
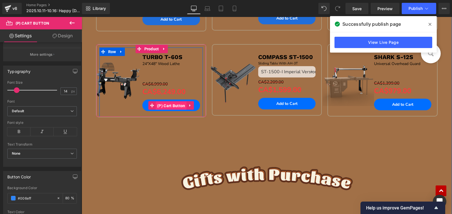
click at [169, 104] on span "(P) Cart Button" at bounding box center [171, 106] width 31 height 8
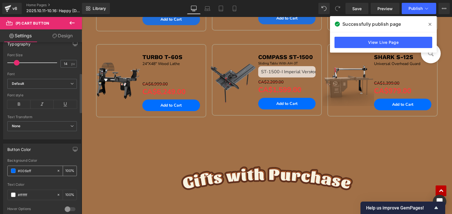
scroll to position [170, 0]
drag, startPoint x: 68, startPoint y: 170, endPoint x: 58, endPoint y: 170, distance: 9.6
click at [58, 170] on div "100 %" at bounding box center [67, 170] width 20 height 10
type input "80"
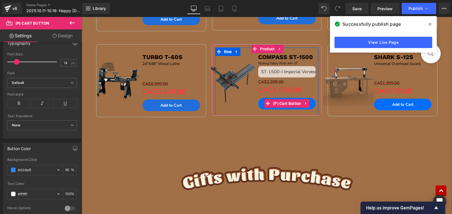
click at [283, 101] on span "(P) Cart Button" at bounding box center [287, 103] width 31 height 8
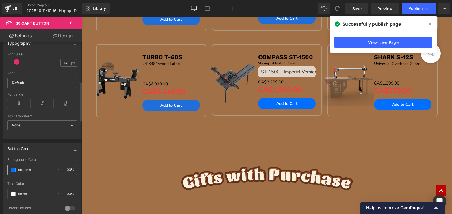
drag, startPoint x: 67, startPoint y: 170, endPoint x: 62, endPoint y: 168, distance: 4.9
click at [57, 169] on div "100 %" at bounding box center [67, 170] width 20 height 10
type input "80"
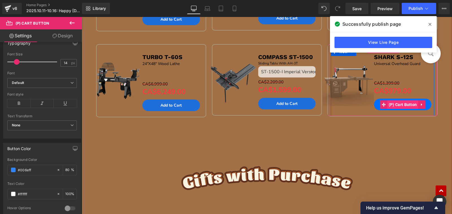
click at [393, 105] on span "(P) Cart Button" at bounding box center [403, 104] width 31 height 8
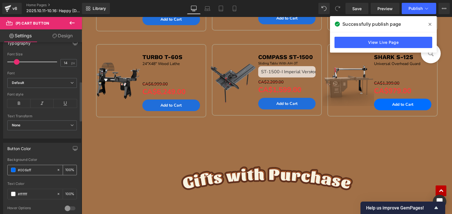
drag, startPoint x: 64, startPoint y: 171, endPoint x: 57, endPoint y: 170, distance: 7.7
click at [58, 170] on div "100 %" at bounding box center [67, 170] width 20 height 10
drag, startPoint x: 66, startPoint y: 169, endPoint x: 60, endPoint y: 166, distance: 7.2
click at [57, 168] on div "100 %" at bounding box center [67, 170] width 20 height 10
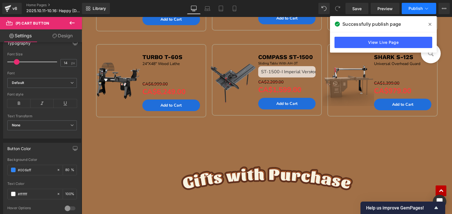
type input "80"
click at [414, 9] on span "Publish" at bounding box center [416, 8] width 14 height 5
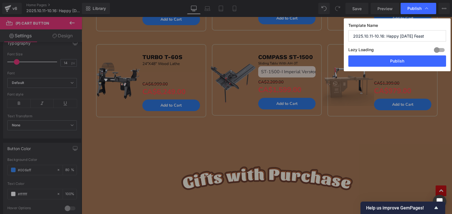
click at [406, 67] on div "Template Name 2025.10.11-10.16: Happy Thanksgiving Feast Lazy Loading Build Upg…" at bounding box center [397, 44] width 107 height 53
drag, startPoint x: 408, startPoint y: 61, endPoint x: 337, endPoint y: 52, distance: 71.3
click at [408, 61] on button "Publish" at bounding box center [398, 60] width 98 height 11
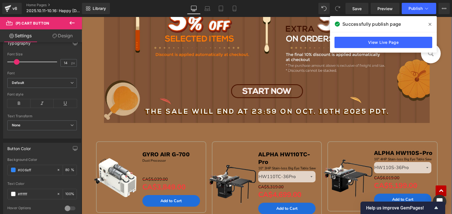
scroll to position [339, 0]
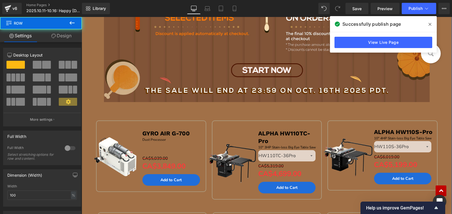
scroll to position [368, 0]
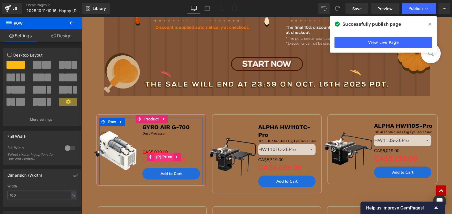
click at [163, 159] on span "(P) Price" at bounding box center [164, 157] width 19 height 8
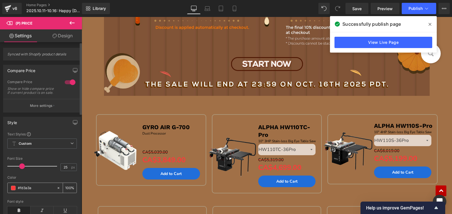
click at [12, 190] on span at bounding box center [13, 188] width 5 height 5
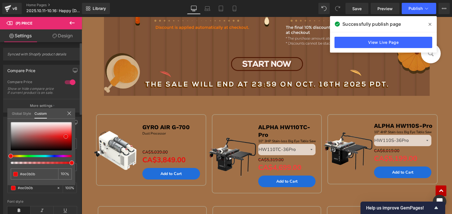
drag, startPoint x: 71, startPoint y: 133, endPoint x: 66, endPoint y: 137, distance: 5.9
click at [66, 137] on span at bounding box center [66, 136] width 5 height 5
click at [59, 135] on div at bounding box center [41, 136] width 61 height 28
click at [53, 135] on div at bounding box center [41, 136] width 61 height 28
click at [56, 130] on div at bounding box center [41, 136] width 61 height 28
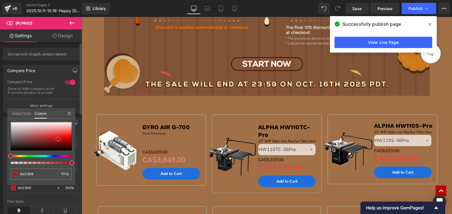
click at [58, 139] on div at bounding box center [41, 136] width 61 height 28
click at [58, 142] on div at bounding box center [41, 136] width 61 height 28
click at [46, 137] on div at bounding box center [41, 136] width 61 height 28
click at [39, 133] on div at bounding box center [41, 136] width 61 height 28
click at [43, 131] on div at bounding box center [41, 136] width 61 height 28
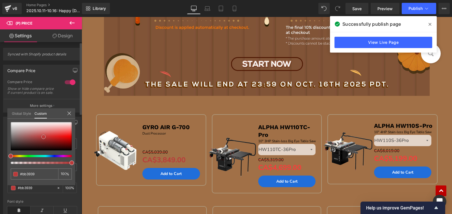
click at [44, 137] on div at bounding box center [41, 136] width 61 height 28
click at [44, 140] on div at bounding box center [41, 136] width 61 height 28
click at [36, 138] on div at bounding box center [41, 136] width 61 height 28
click at [59, 138] on div at bounding box center [41, 136] width 61 height 28
click at [63, 135] on div at bounding box center [41, 136] width 61 height 28
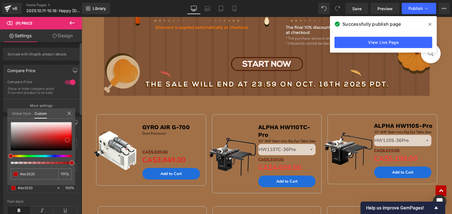
click at [67, 140] on div at bounding box center [41, 136] width 61 height 28
click at [70, 135] on div at bounding box center [41, 136] width 61 height 28
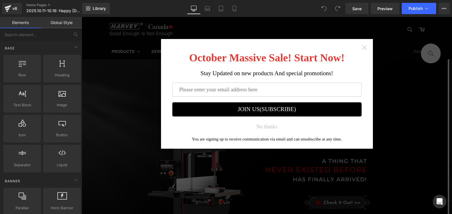
click at [363, 47] on icon "Close widget" at bounding box center [365, 48] width 6 height 6
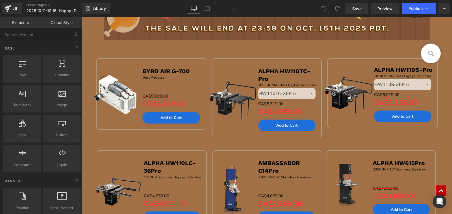
scroll to position [452, 0]
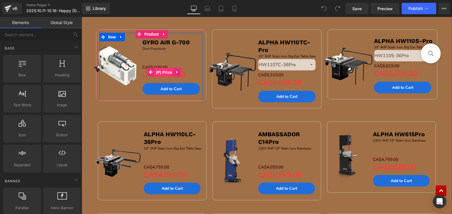
click at [159, 72] on span "(P) Price" at bounding box center [164, 72] width 19 height 8
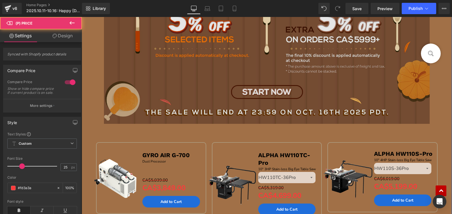
scroll to position [339, 0]
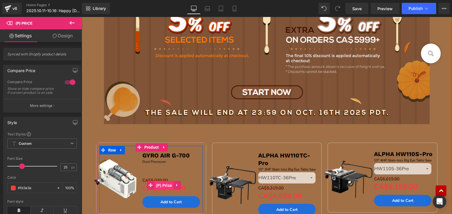
click at [157, 186] on span "(P) Price" at bounding box center [164, 185] width 19 height 8
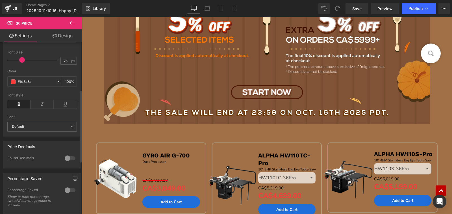
scroll to position [113, 0]
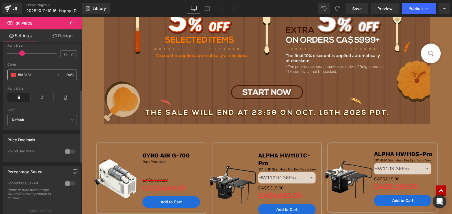
drag, startPoint x: 21, startPoint y: 78, endPoint x: 39, endPoint y: 77, distance: 17.8
click at [39, 77] on input "#fd3a3a" at bounding box center [36, 75] width 36 height 6
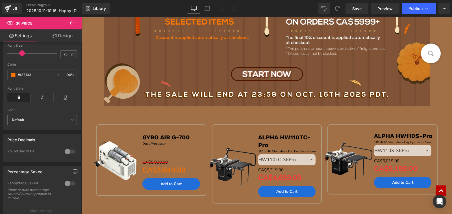
scroll to position [368, 0]
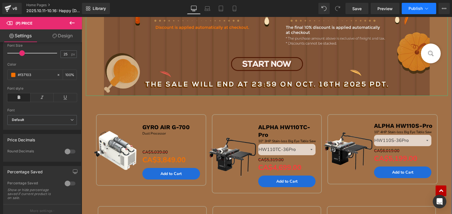
type input "#f37103"
click at [410, 10] on span "Publish" at bounding box center [416, 8] width 14 height 5
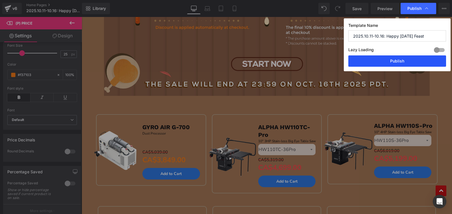
click at [413, 57] on button "Publish" at bounding box center [398, 60] width 98 height 11
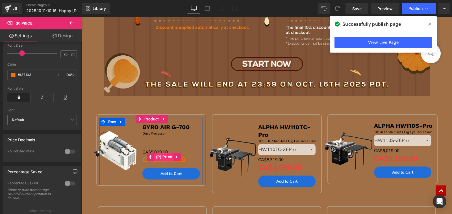
click at [165, 159] on span "(P) Price" at bounding box center [164, 157] width 19 height 8
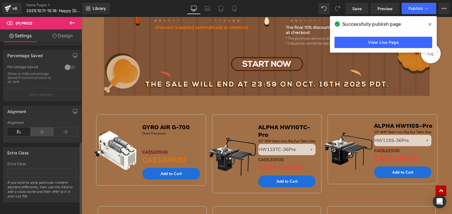
scroll to position [238, 0]
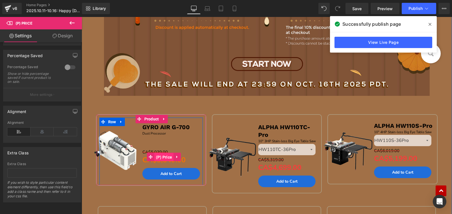
click at [165, 154] on span "(P) Price" at bounding box center [164, 157] width 19 height 8
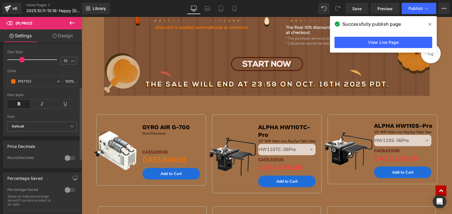
scroll to position [97, 0]
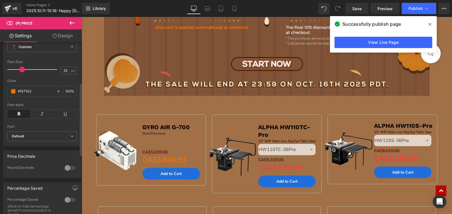
drag, startPoint x: 39, startPoint y: 96, endPoint x: 2, endPoint y: 97, distance: 37.1
click at [1, 97] on div "Style Text Styles Custom Custom Setup Global Style Custom Setup Global Style 25…" at bounding box center [42, 81] width 85 height 130
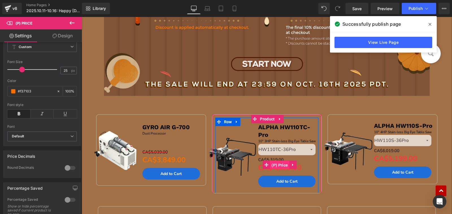
click at [277, 165] on span "(P) Price" at bounding box center [279, 165] width 19 height 8
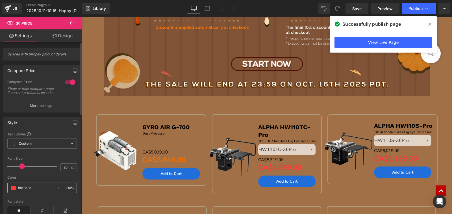
drag, startPoint x: 18, startPoint y: 191, endPoint x: 39, endPoint y: 191, distance: 20.9
click at [39, 191] on input "#fd3a3a" at bounding box center [36, 188] width 36 height 6
paste input "37103"
type input "#f37103"
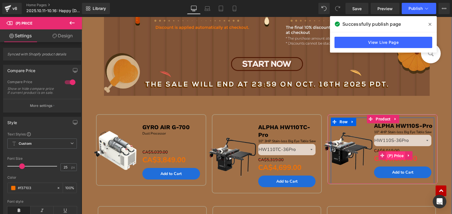
click at [396, 155] on span "(P) Price" at bounding box center [395, 156] width 19 height 8
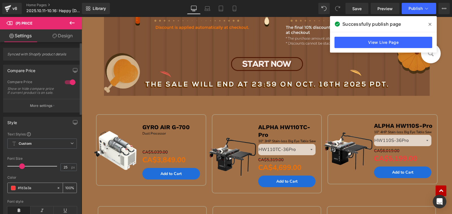
drag, startPoint x: 18, startPoint y: 191, endPoint x: 39, endPoint y: 189, distance: 21.0
click at [39, 189] on input "#fd3a3a" at bounding box center [36, 188] width 36 height 6
paste input "37103"
type input "#f37103"
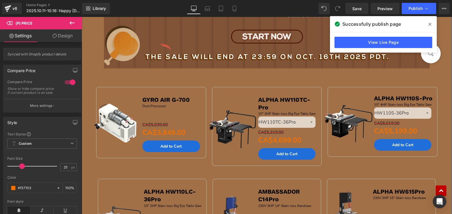
scroll to position [481, 0]
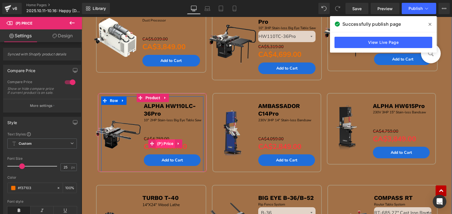
click at [165, 144] on span "(P) Price" at bounding box center [165, 143] width 19 height 8
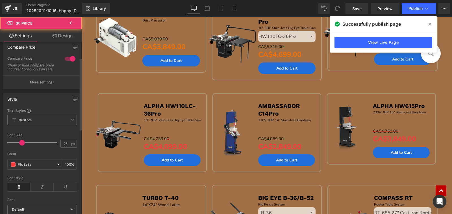
scroll to position [57, 0]
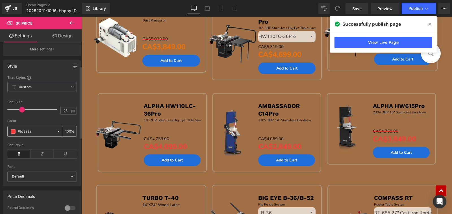
drag, startPoint x: 42, startPoint y: 134, endPoint x: 47, endPoint y: 134, distance: 4.2
click at [47, 134] on input "#fd3a3a" at bounding box center [36, 131] width 36 height 6
paste input "37103"
type input "#f37103"
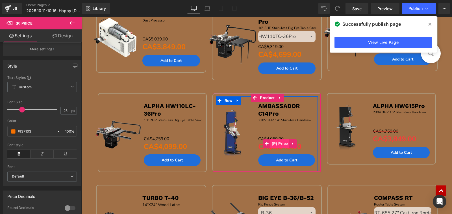
click at [281, 143] on span "(P) Price" at bounding box center [280, 143] width 19 height 8
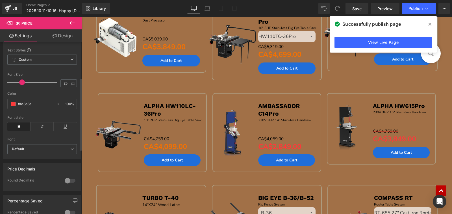
scroll to position [85, 0]
drag, startPoint x: 18, startPoint y: 107, endPoint x: 40, endPoint y: 107, distance: 21.8
click at [40, 106] on input "#fd3a3a" at bounding box center [36, 103] width 36 height 6
paste input "37103"
type input "#f37103"
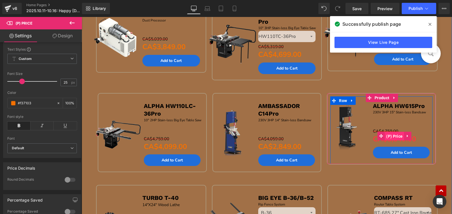
click at [392, 138] on span "(P) Price" at bounding box center [394, 136] width 19 height 8
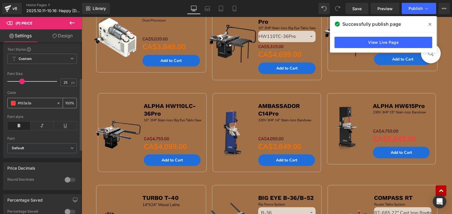
drag, startPoint x: 18, startPoint y: 106, endPoint x: 49, endPoint y: 107, distance: 30.8
click at [49, 106] on input "#fd3a3a" at bounding box center [36, 103] width 36 height 6
paste input "37103"
type input "#f37103"
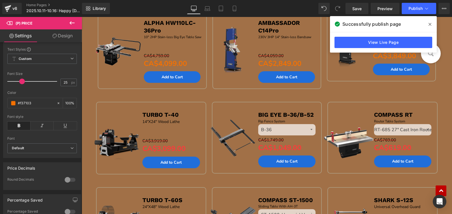
scroll to position [566, 0]
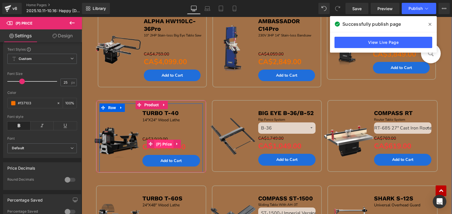
click at [158, 144] on span "(P) Price" at bounding box center [164, 144] width 19 height 8
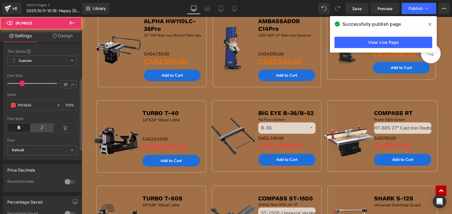
scroll to position [85, 0]
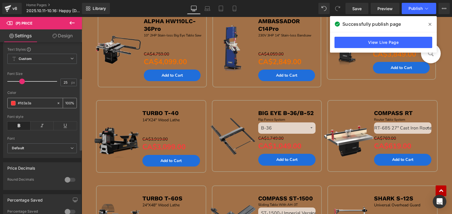
drag, startPoint x: 28, startPoint y: 106, endPoint x: 49, endPoint y: 107, distance: 21.5
click at [49, 106] on input "#fd3a3a" at bounding box center [36, 103] width 36 height 6
paste input "37103"
type input "#f37103"
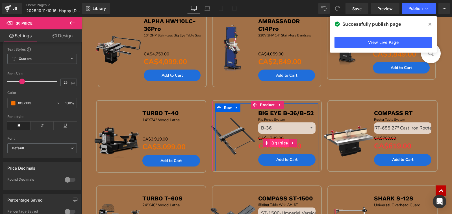
click at [285, 144] on span "(P) Price" at bounding box center [279, 143] width 19 height 8
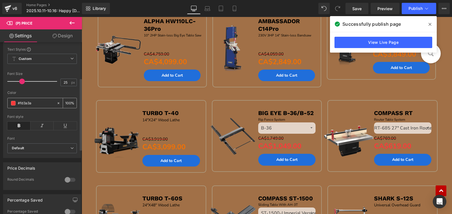
drag, startPoint x: 19, startPoint y: 107, endPoint x: 44, endPoint y: 107, distance: 24.9
click at [44, 106] on input "#fd3a3a" at bounding box center [36, 103] width 36 height 6
paste input "37103"
type input "#f37103"
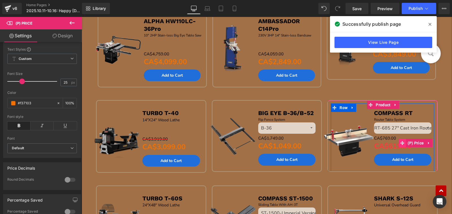
click at [401, 141] on icon at bounding box center [403, 143] width 4 height 4
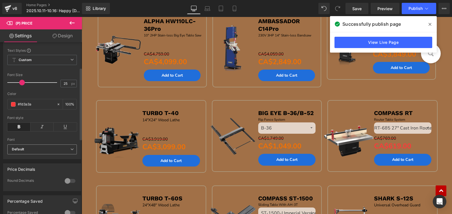
scroll to position [113, 0]
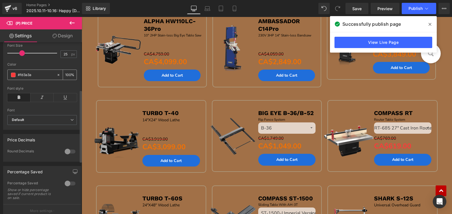
drag, startPoint x: 18, startPoint y: 78, endPoint x: 41, endPoint y: 79, distance: 22.9
click at [41, 78] on input "#fd3a3a" at bounding box center [36, 75] width 36 height 6
paste input "37103"
type input "#f37103"
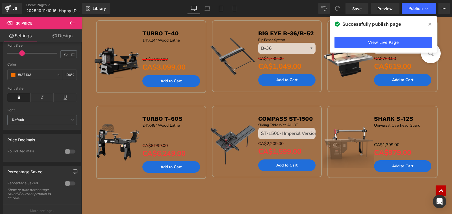
scroll to position [650, 0]
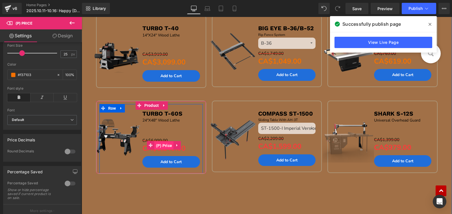
click at [160, 144] on span "(P) Price" at bounding box center [164, 145] width 19 height 8
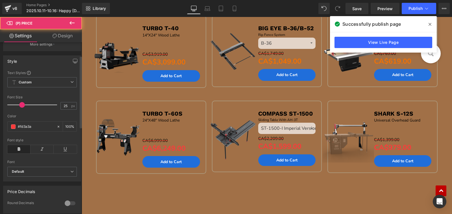
scroll to position [85, 0]
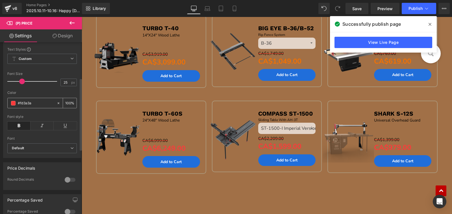
drag, startPoint x: 18, startPoint y: 106, endPoint x: 36, endPoint y: 105, distance: 17.8
click at [36, 105] on input "#fd3a3a" at bounding box center [36, 103] width 36 height 6
paste input "37103"
type input "#f37103"
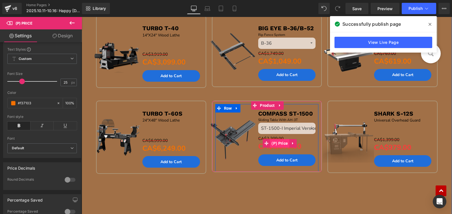
click at [277, 145] on span "(P) Price" at bounding box center [279, 143] width 19 height 8
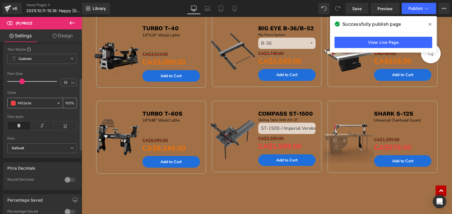
drag, startPoint x: 18, startPoint y: 105, endPoint x: 43, endPoint y: 105, distance: 25.2
click at [43, 105] on input "#fd3a3a" at bounding box center [36, 103] width 36 height 6
paste input "37103"
type input "#f37103"
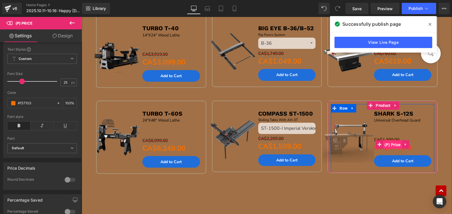
click at [387, 143] on span "(P) Price" at bounding box center [392, 145] width 19 height 8
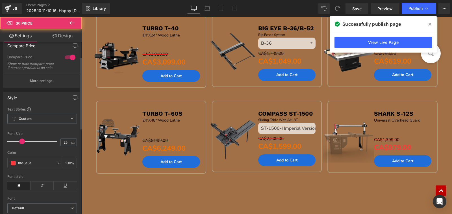
scroll to position [113, 0]
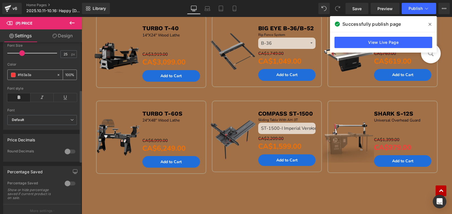
drag, startPoint x: 18, startPoint y: 77, endPoint x: 36, endPoint y: 79, distance: 17.9
click at [36, 78] on input "#fd3a3a" at bounding box center [36, 75] width 36 height 6
paste input "37103"
type input "#f37103"
click at [404, 11] on button "Publish" at bounding box center [419, 8] width 35 height 11
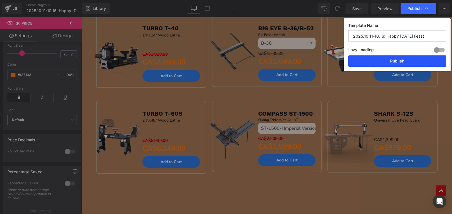
click at [398, 62] on button "Publish" at bounding box center [398, 60] width 98 height 11
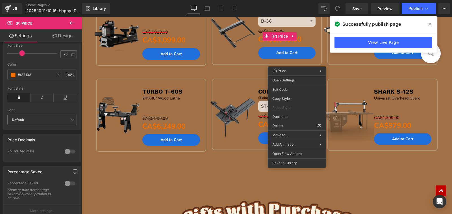
scroll to position [679, 0]
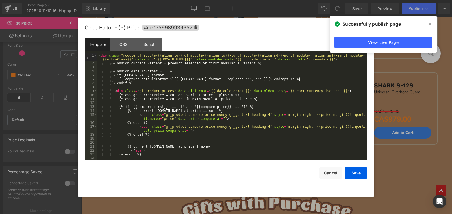
drag, startPoint x: 216, startPoint y: 49, endPoint x: 434, endPoint y: 21, distance: 220.6
click at [431, 22] on span at bounding box center [430, 24] width 9 height 9
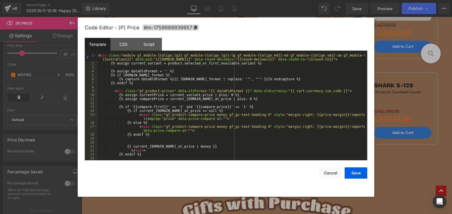
click at [443, 70] on div at bounding box center [226, 107] width 452 height 214
